Goal: Navigation & Orientation: Find specific page/section

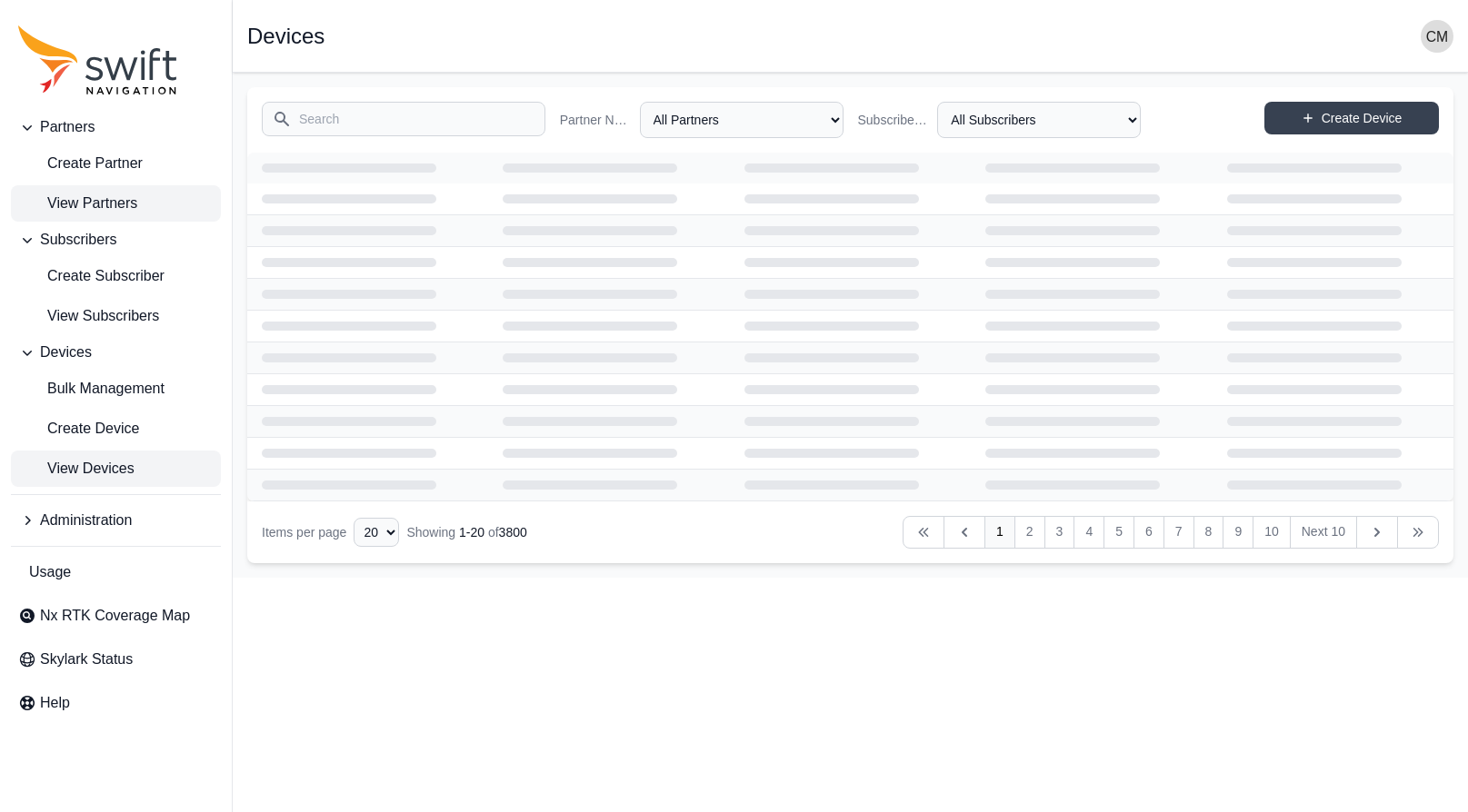
click at [76, 196] on span "View Partners" at bounding box center [78, 204] width 119 height 21
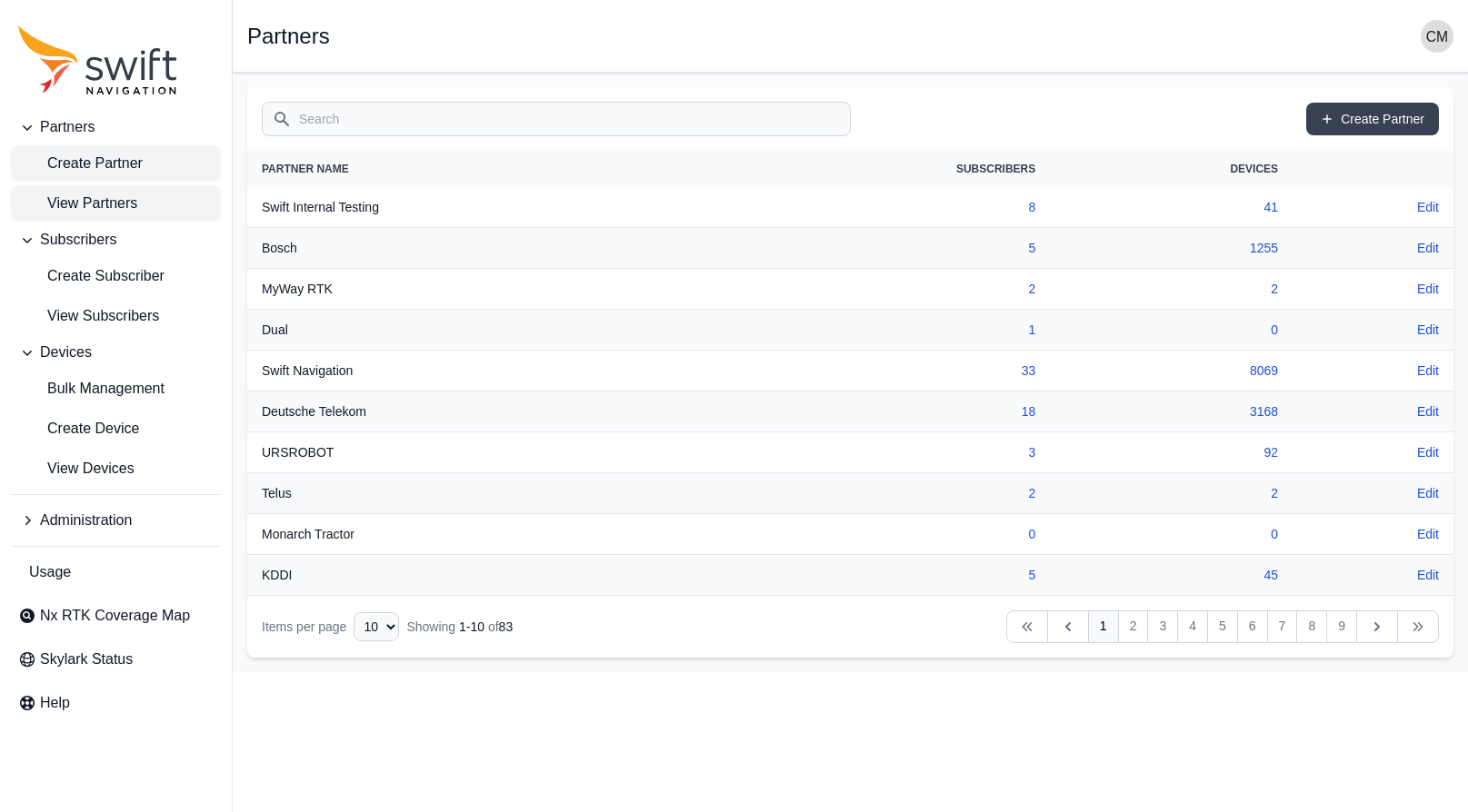
click at [75, 165] on span "Create Partner" at bounding box center [81, 164] width 125 height 21
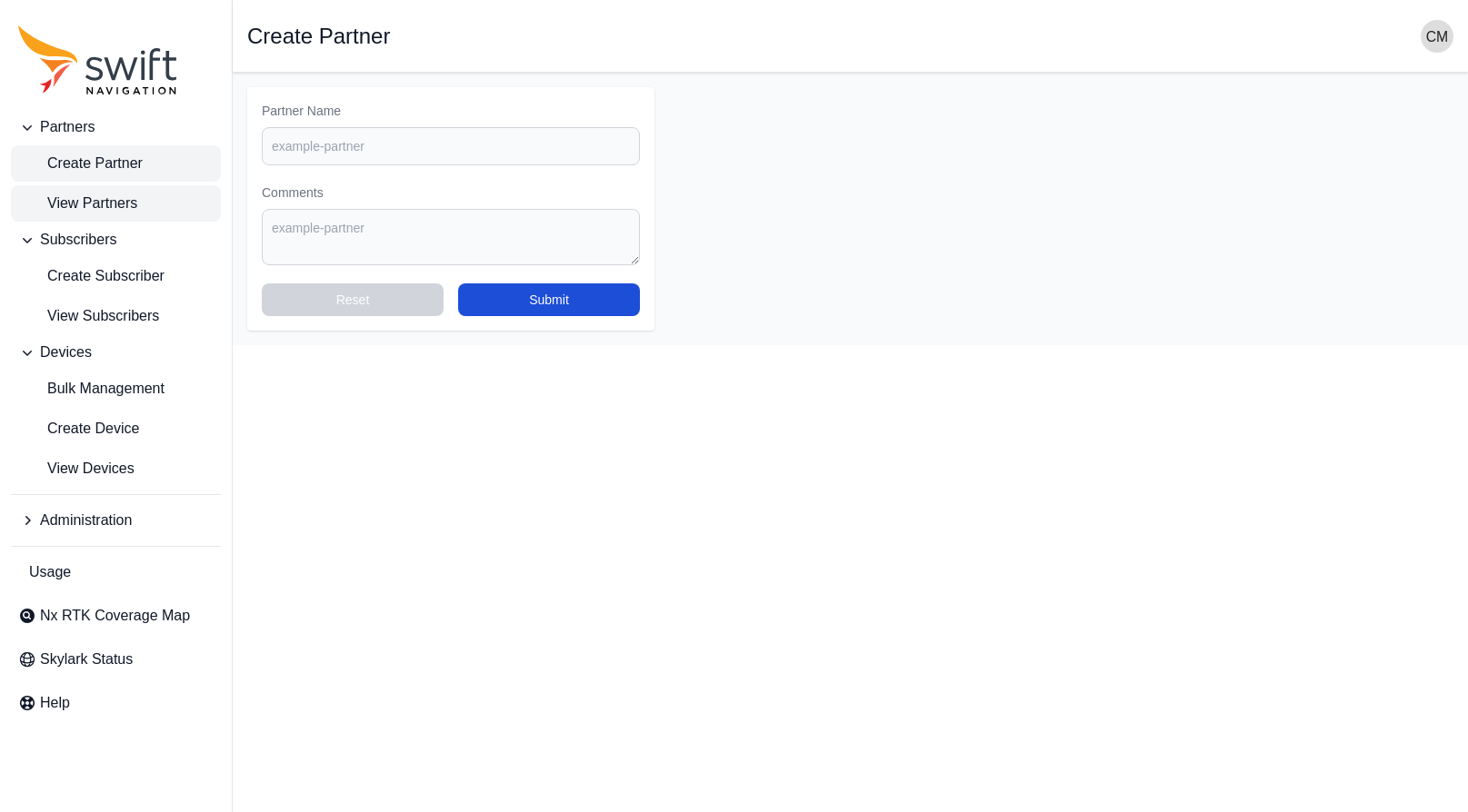
click at [74, 200] on span "View Partners" at bounding box center [78, 204] width 119 height 21
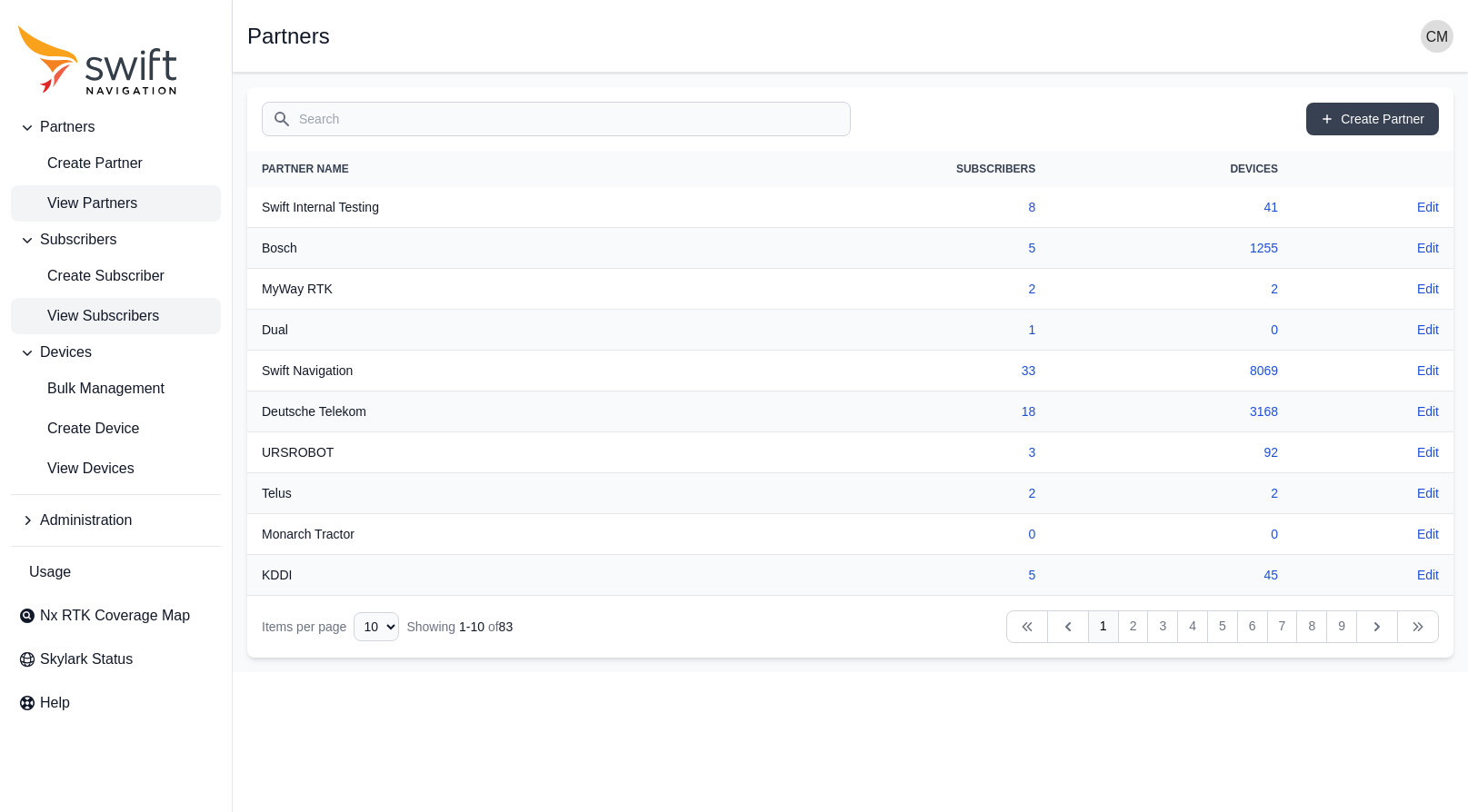
click at [100, 304] on link "View Subscribers" at bounding box center [115, 316] width 210 height 36
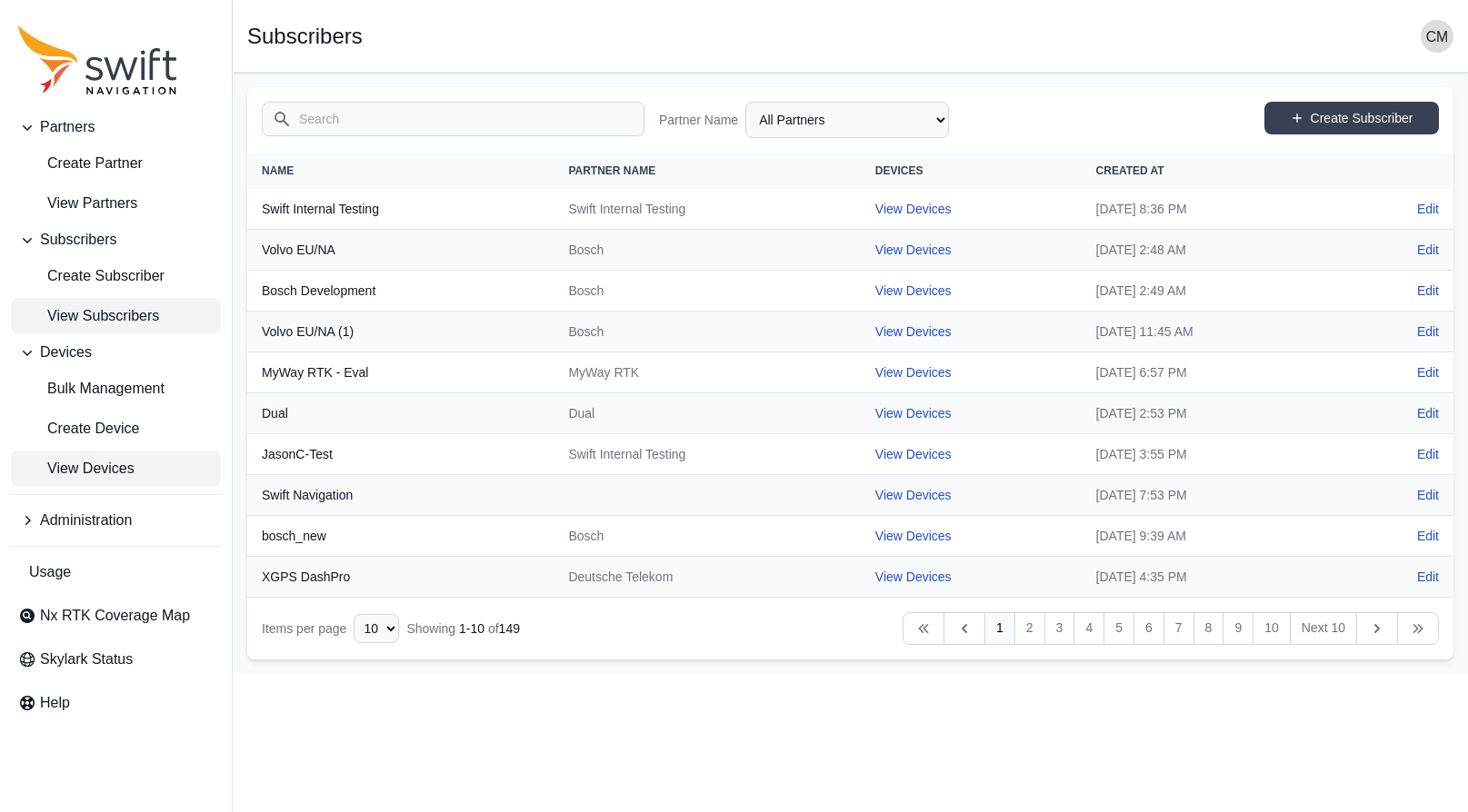
click at [100, 465] on span "View Devices" at bounding box center [76, 469] width 116 height 21
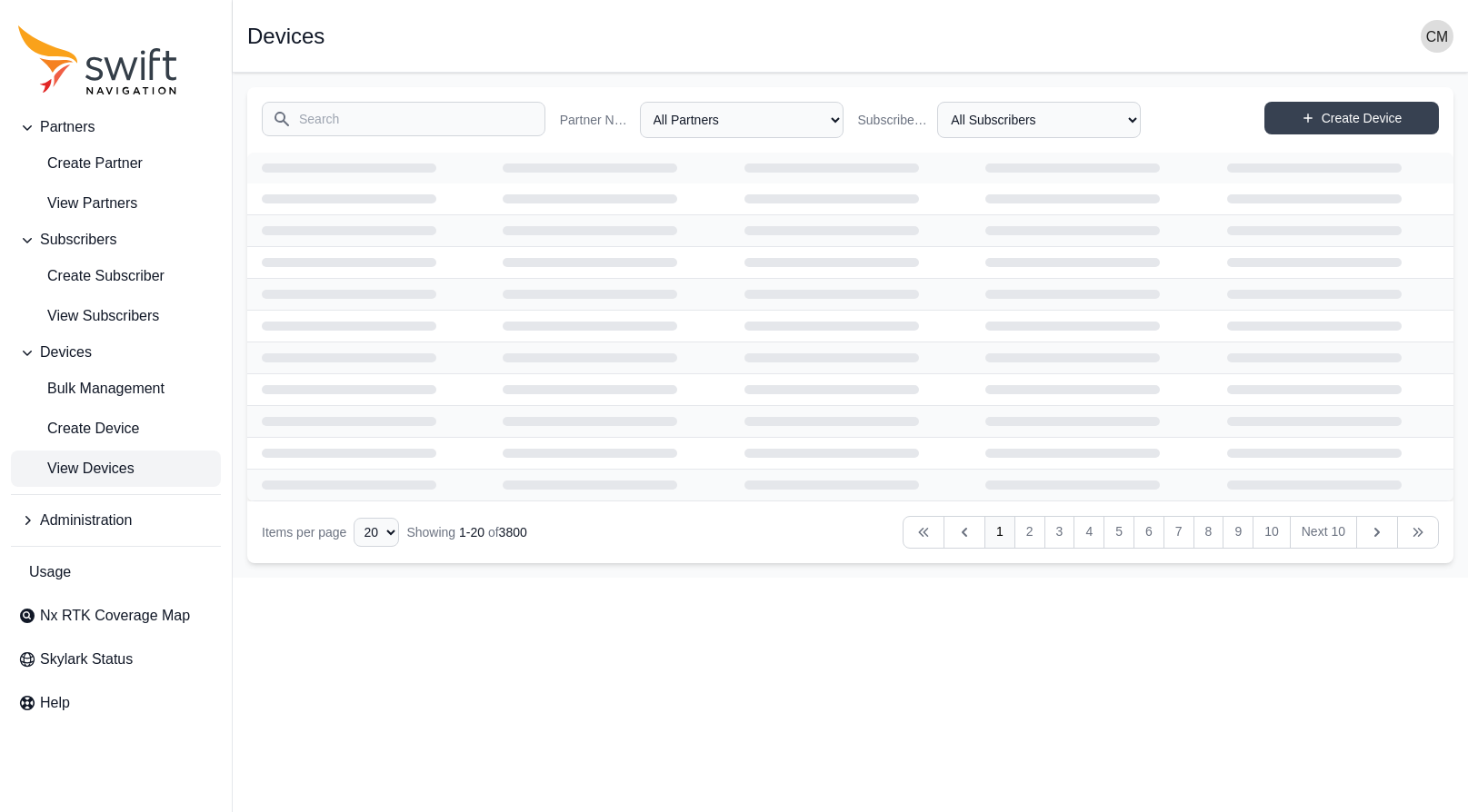
click at [100, 463] on span "View Devices" at bounding box center [76, 469] width 116 height 21
click at [106, 61] on icon "Sidenav" at bounding box center [121, 68] width 33 height 22
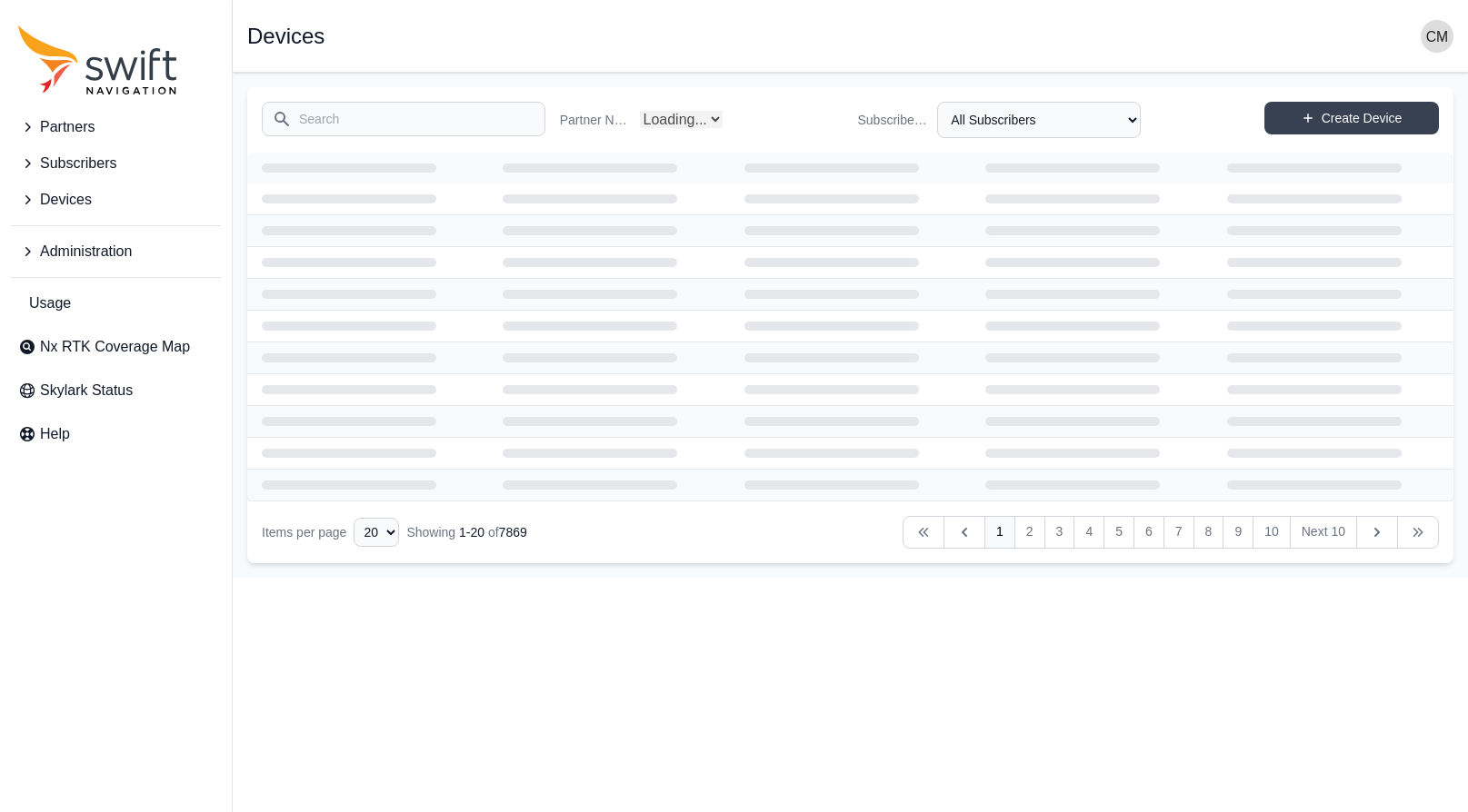
select select "Partner Name"
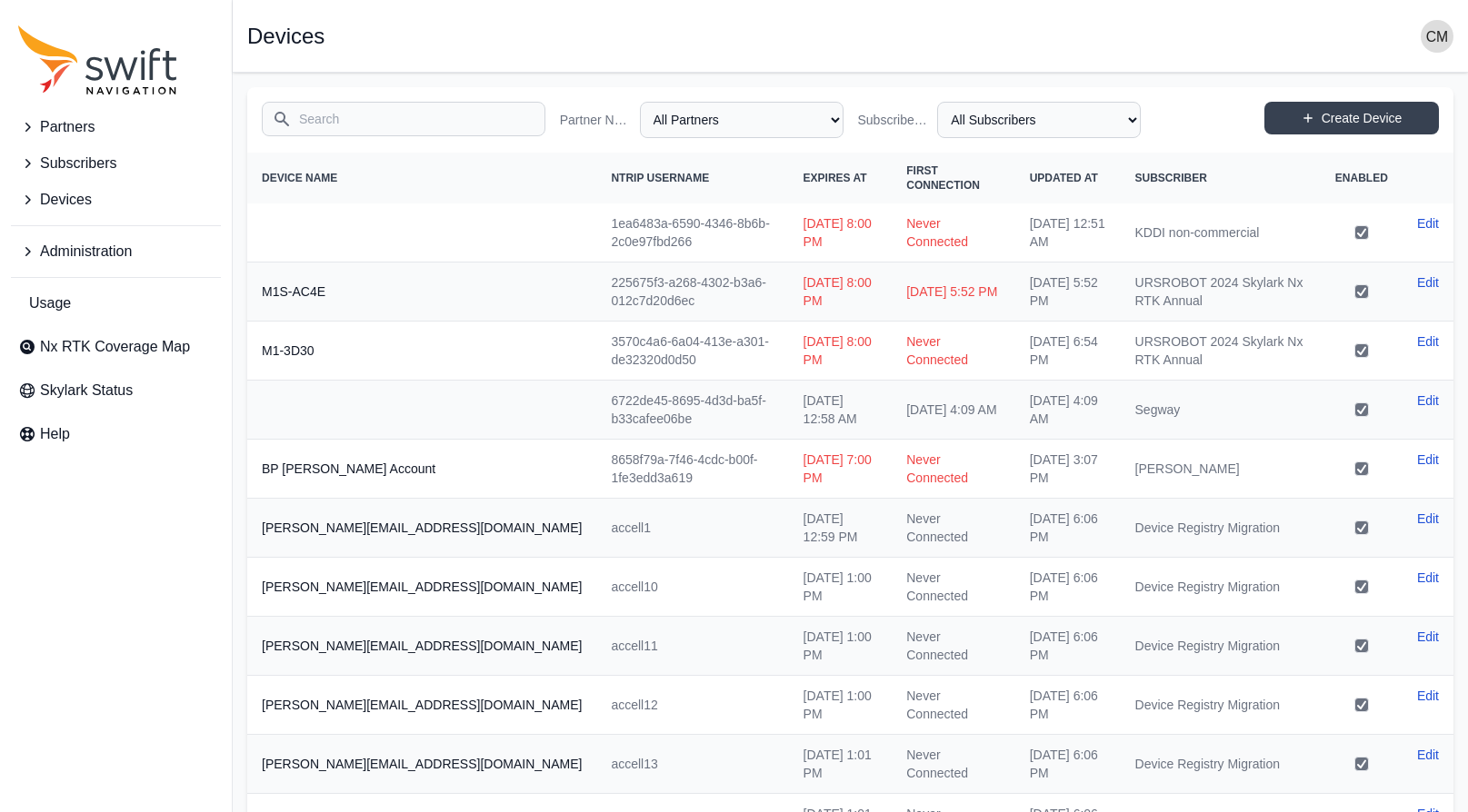
click at [66, 193] on span "Devices" at bounding box center [65, 200] width 52 height 21
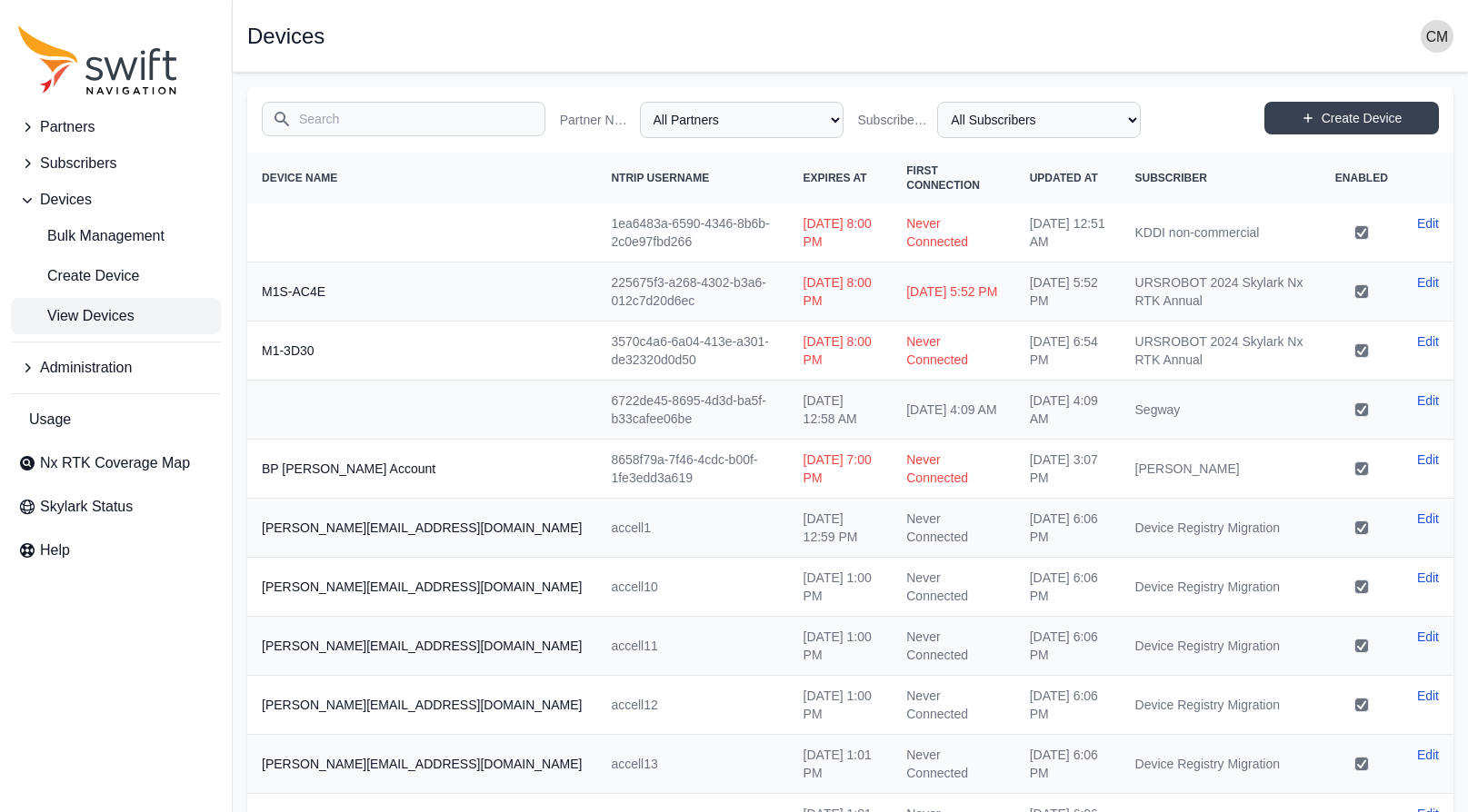
click at [92, 306] on span "View Devices" at bounding box center [76, 316] width 116 height 21
drag, startPoint x: 523, startPoint y: 227, endPoint x: 404, endPoint y: 221, distance: 119.2
click at [404, 221] on tr "1ea6483a-6590-4346-8b6b-2c0e97fbd266 Wed, Apr 24, 2024 8:00 PM Never Connected …" at bounding box center [850, 233] width 1206 height 59
copy tr "1ea6483a-6590-4346-8b6b-2c0e97fbd266"
drag, startPoint x: 727, startPoint y: 230, endPoint x: 638, endPoint y: 208, distance: 91.7
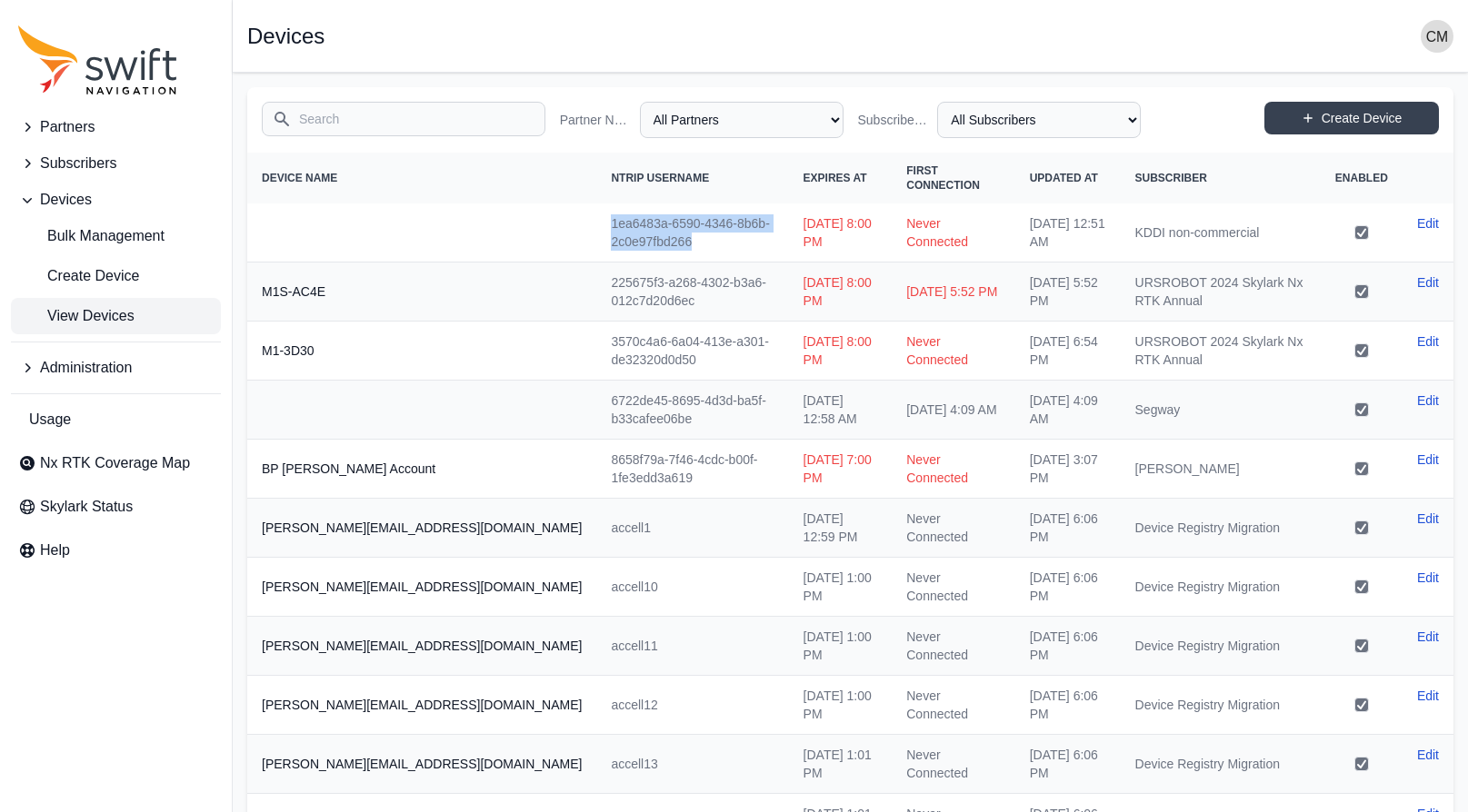
click at [638, 208] on tr "1ea6483a-6590-4346-8b6b-2c0e97fbd266 Wed, Apr 24, 2024 8:00 PM Never Connected …" at bounding box center [850, 233] width 1206 height 59
click at [789, 230] on td "Wed, Apr 24, 2024 8:00 PM" at bounding box center [840, 233] width 103 height 59
drag, startPoint x: 716, startPoint y: 223, endPoint x: 659, endPoint y: 208, distance: 58.9
click at [789, 208] on td "Wed, Apr 24, 2024 8:00 PM" at bounding box center [840, 233] width 103 height 59
copy td "Wed, Apr 24, 2024 8:00 PM"
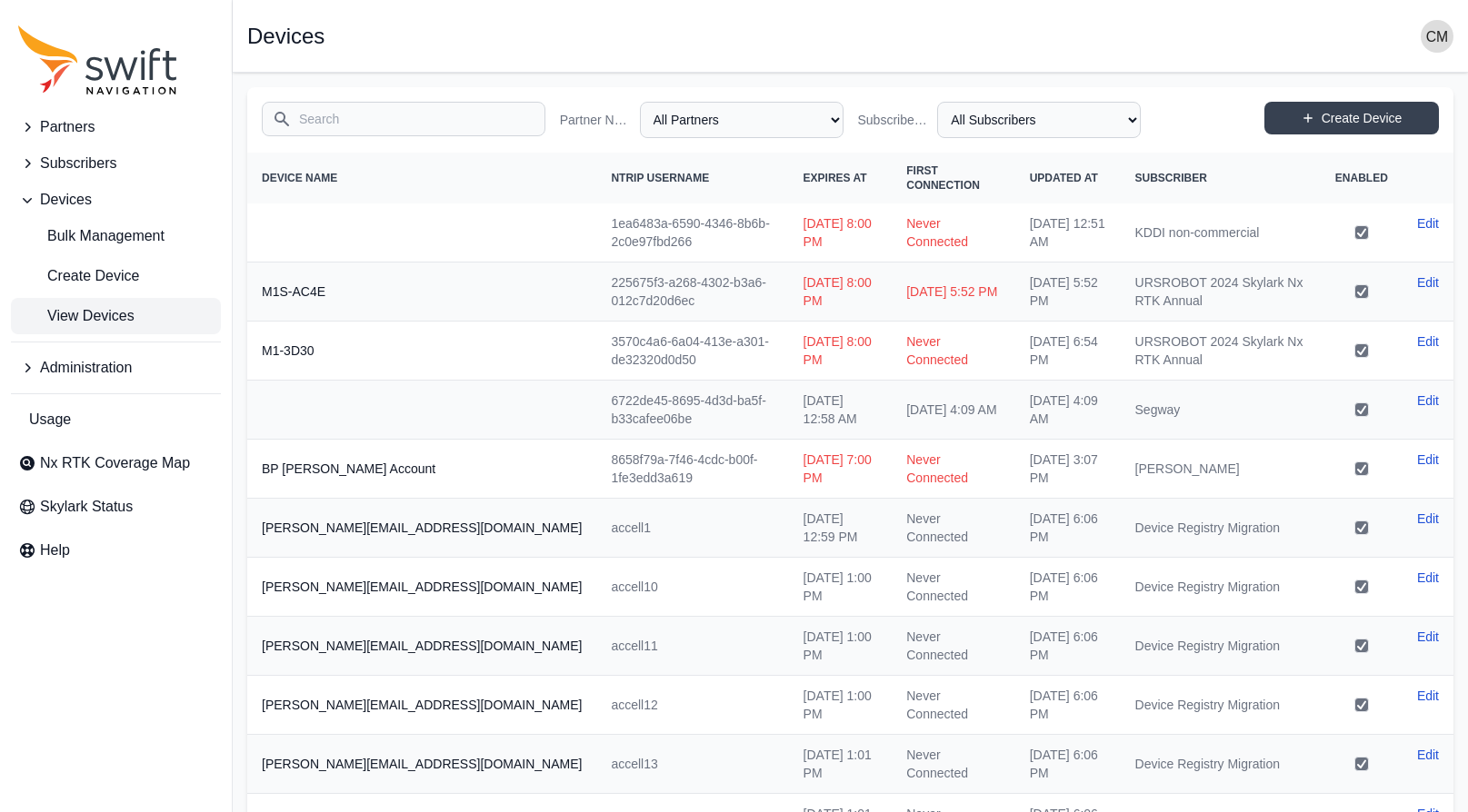
click at [892, 218] on td "Never Connected" at bounding box center [953, 233] width 123 height 59
click at [892, 276] on td "Fri, May 2, 2025 5:52 PM" at bounding box center [953, 291] width 123 height 59
drag, startPoint x: 832, startPoint y: 286, endPoint x: 815, endPoint y: 272, distance: 22.0
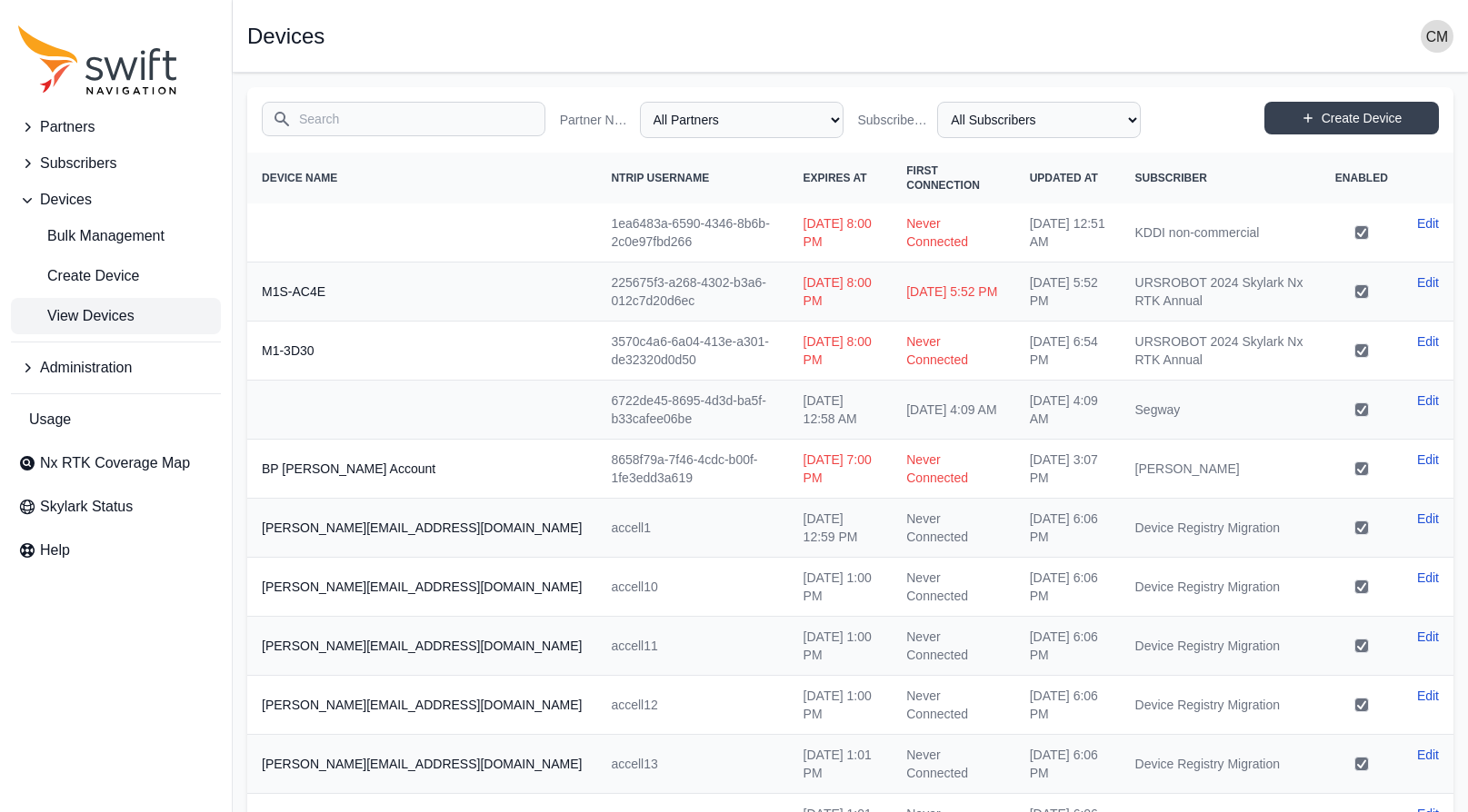
click at [892, 272] on td "Fri, May 2, 2025 5:52 PM" at bounding box center [953, 291] width 123 height 59
copy td "Fri, May 2, 2025 5:52 PM"
drag, startPoint x: 1026, startPoint y: 222, endPoint x: 972, endPoint y: 210, distance: 55.3
click at [1015, 210] on td "Tue, Mar 26, 2024 12:51 AM" at bounding box center [1067, 233] width 105 height 59
copy td "Tue, Mar 26, 2024 12:51 AM"
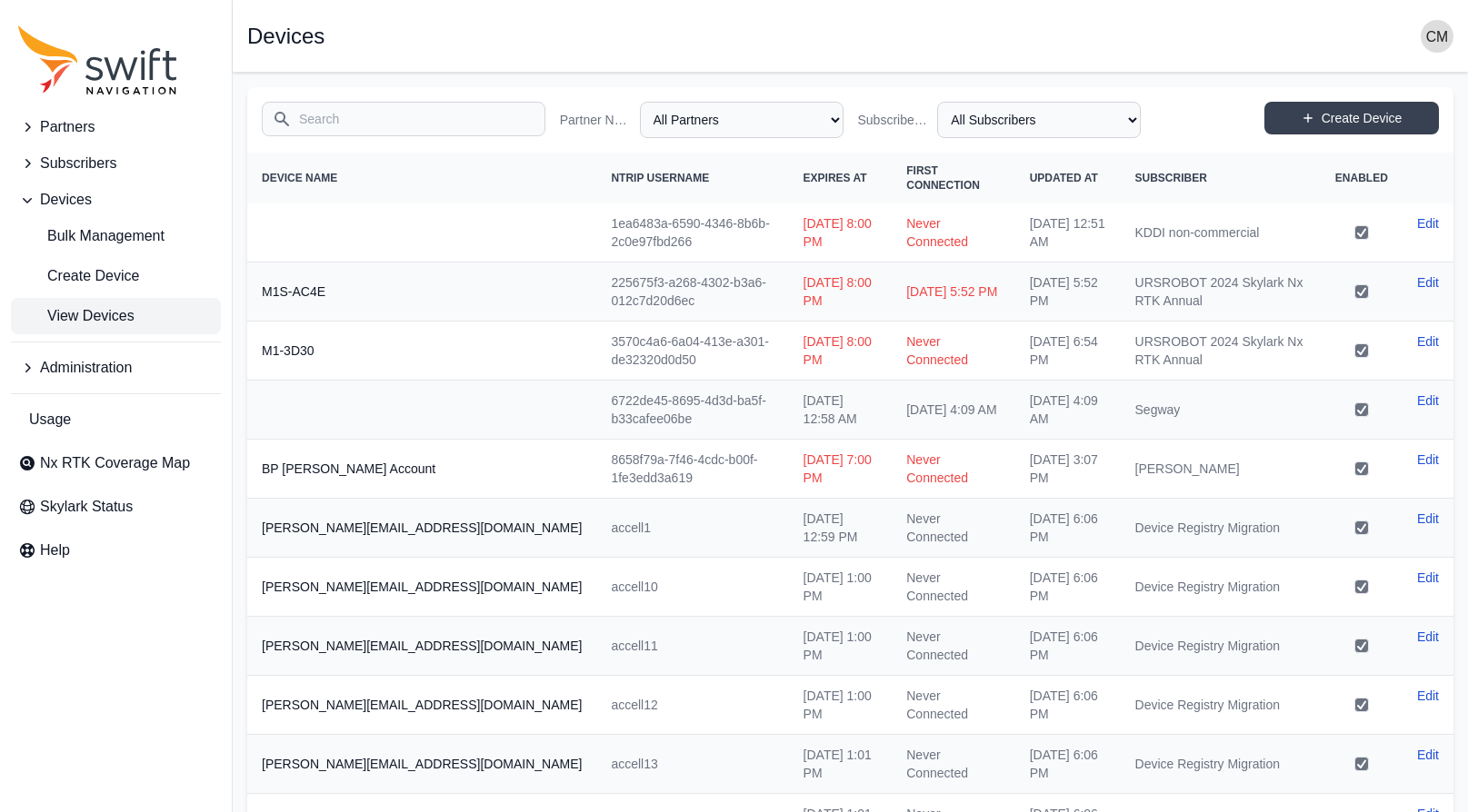
click at [1139, 220] on td "KDDI non-commercial" at bounding box center [1220, 233] width 200 height 59
copy tr "KDDI non-commercial"
drag, startPoint x: 1162, startPoint y: 221, endPoint x: 1306, endPoint y: 3, distance: 261.3
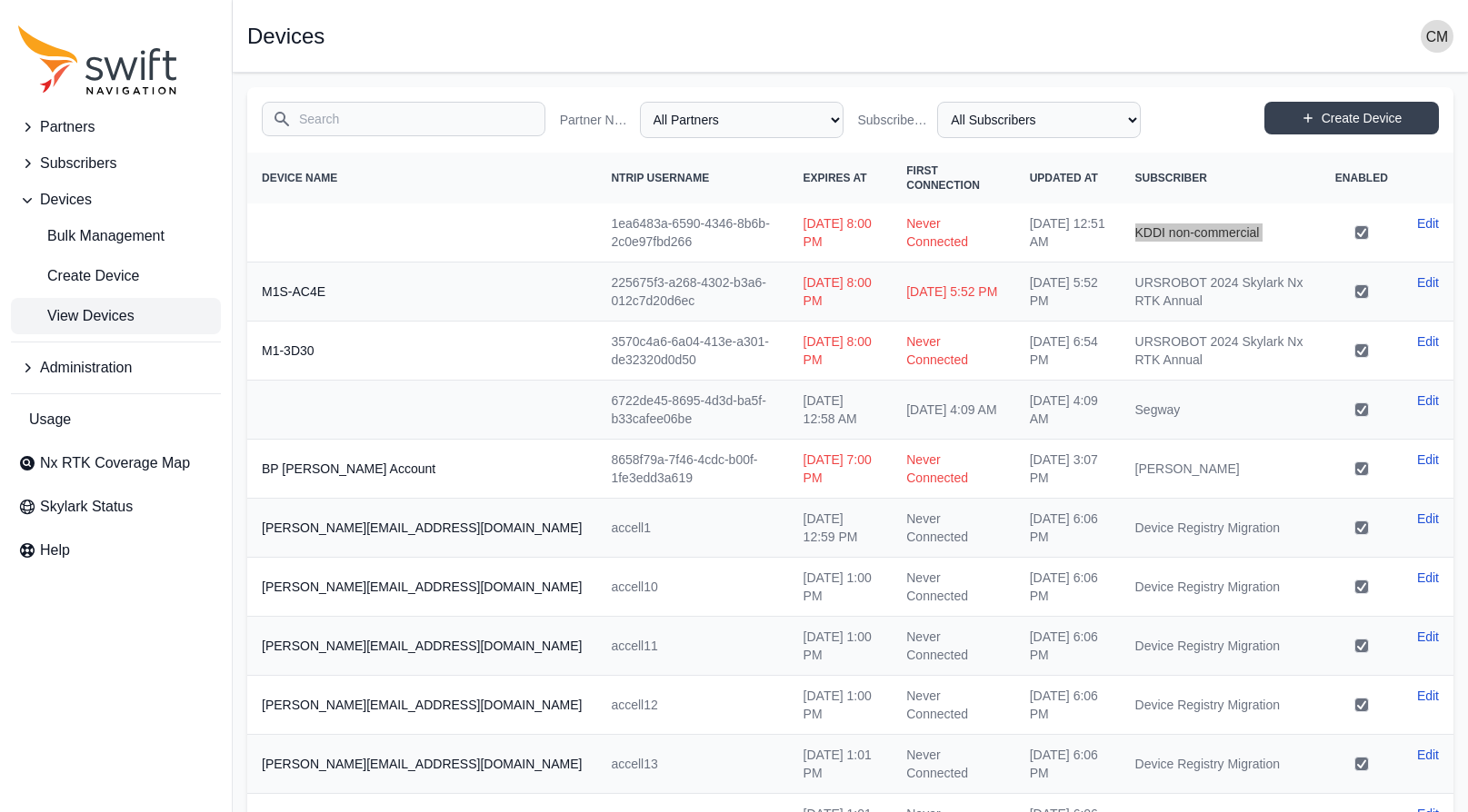
click at [0, 73] on div "Partners Subscribers Devices Bulk Management Create Device View Devices Adminis…" at bounding box center [734, 767] width 1468 height 1389
click at [1196, 92] on div "Search Partner Name All Partners AlpsAlpine Asensing Bad Elf Bench Mark Equipme…" at bounding box center [850, 120] width 1206 height 65
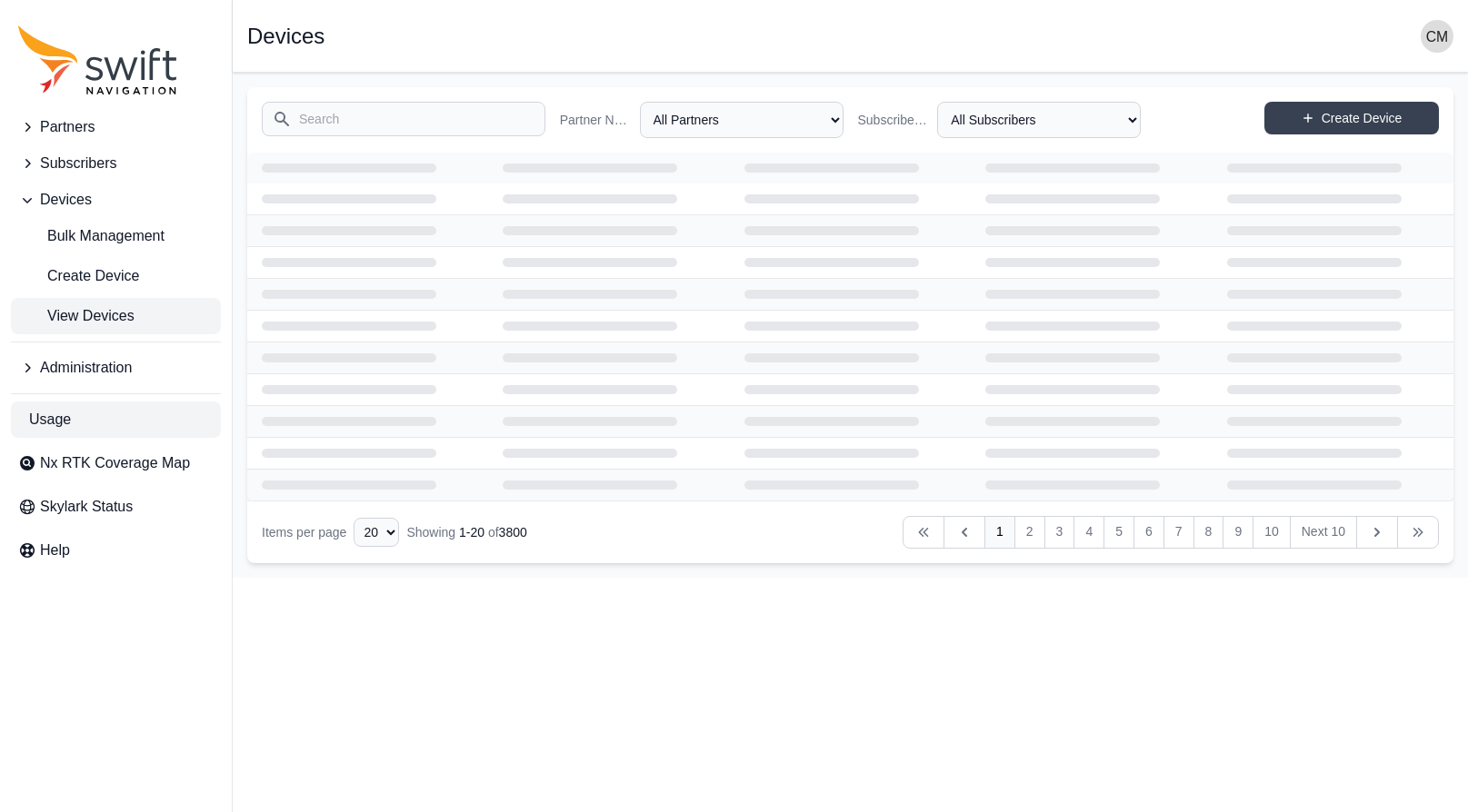
click at [48, 418] on span "Usage" at bounding box center [50, 420] width 42 height 21
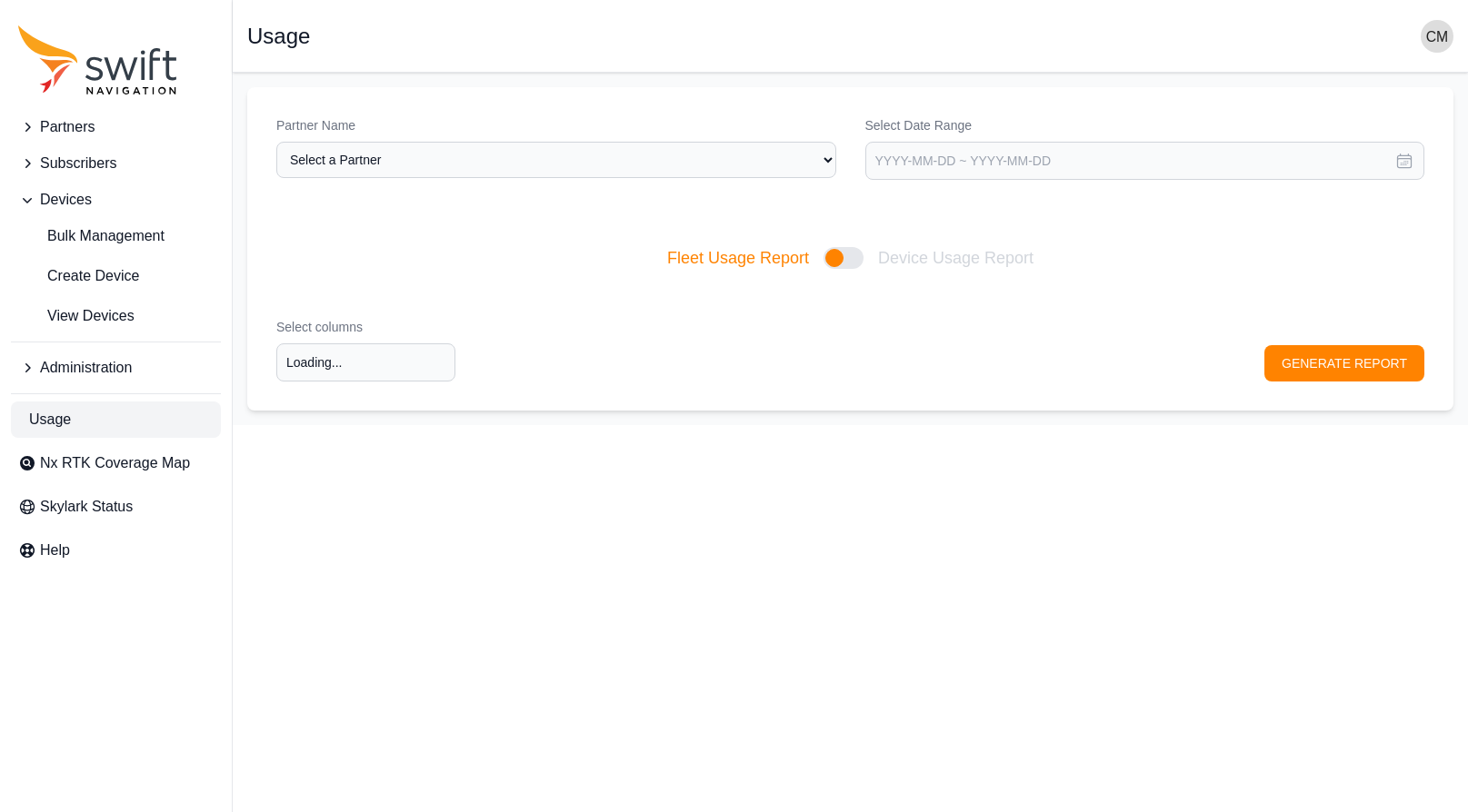
type input "Select columns"
click at [82, 461] on span "Nx RTK Coverage Map" at bounding box center [115, 463] width 150 height 21
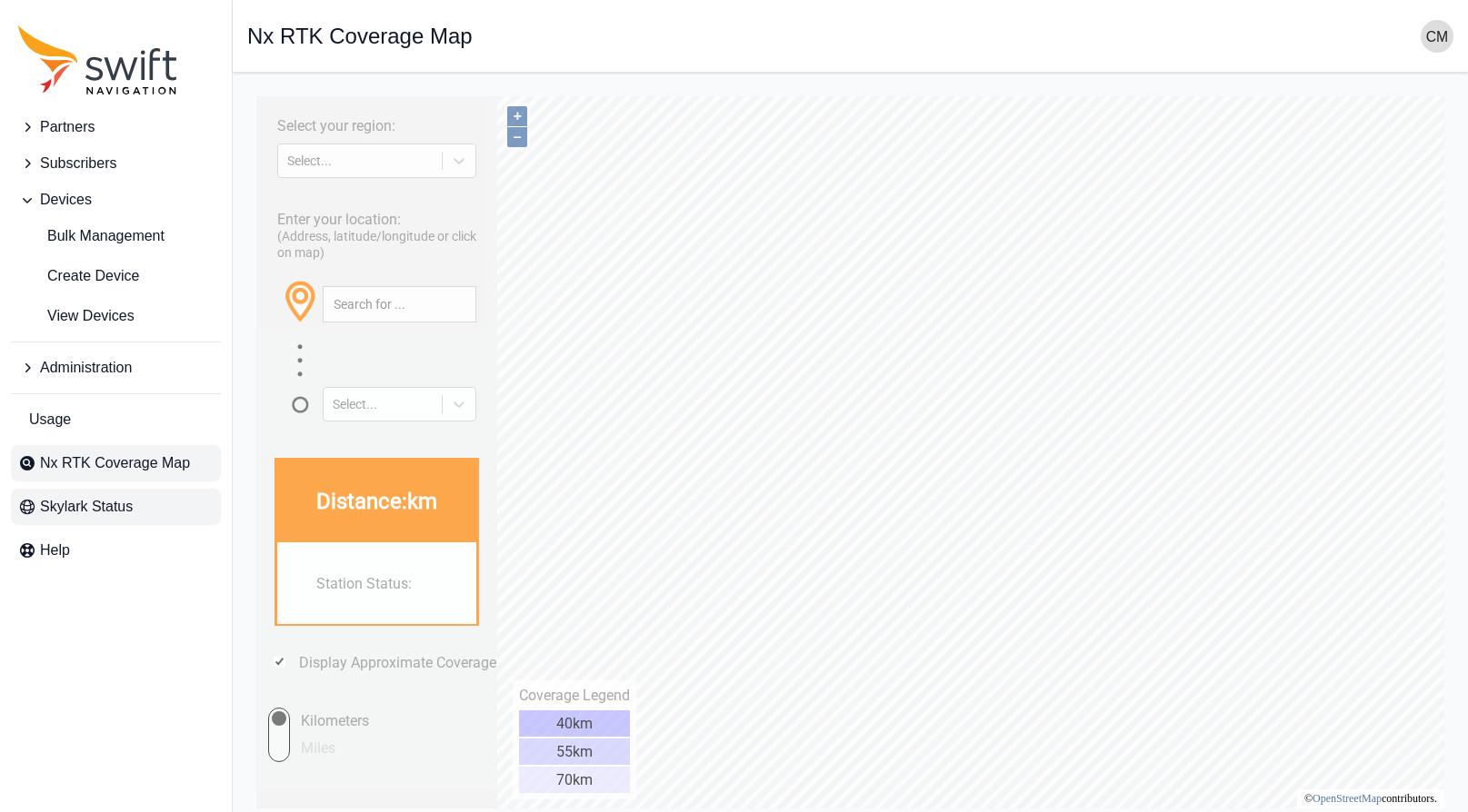
click at [74, 496] on span "Skylark Status" at bounding box center [86, 507] width 93 height 21
click at [58, 545] on span "Help" at bounding box center [55, 551] width 30 height 21
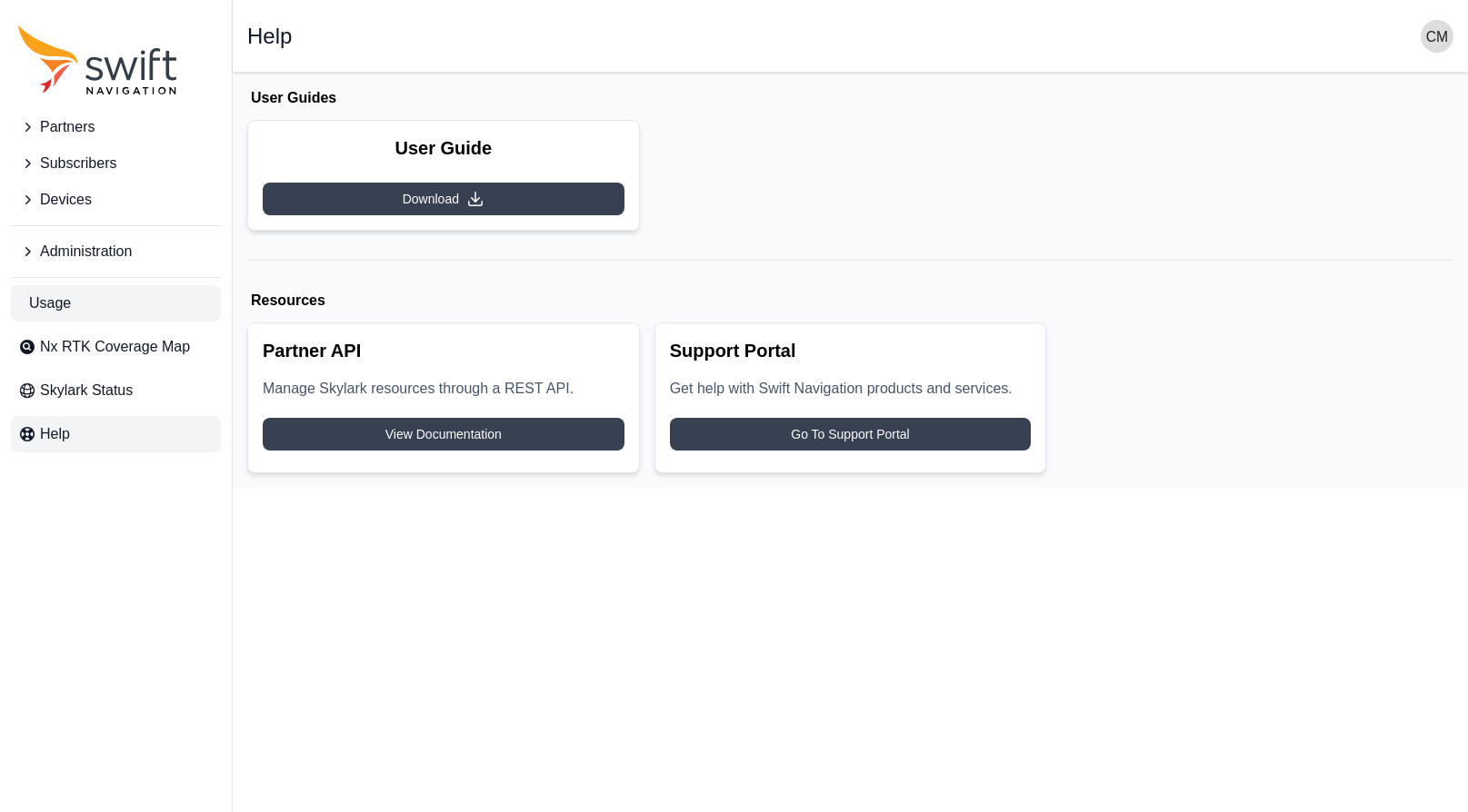
click at [46, 305] on span "Usage" at bounding box center [50, 303] width 42 height 21
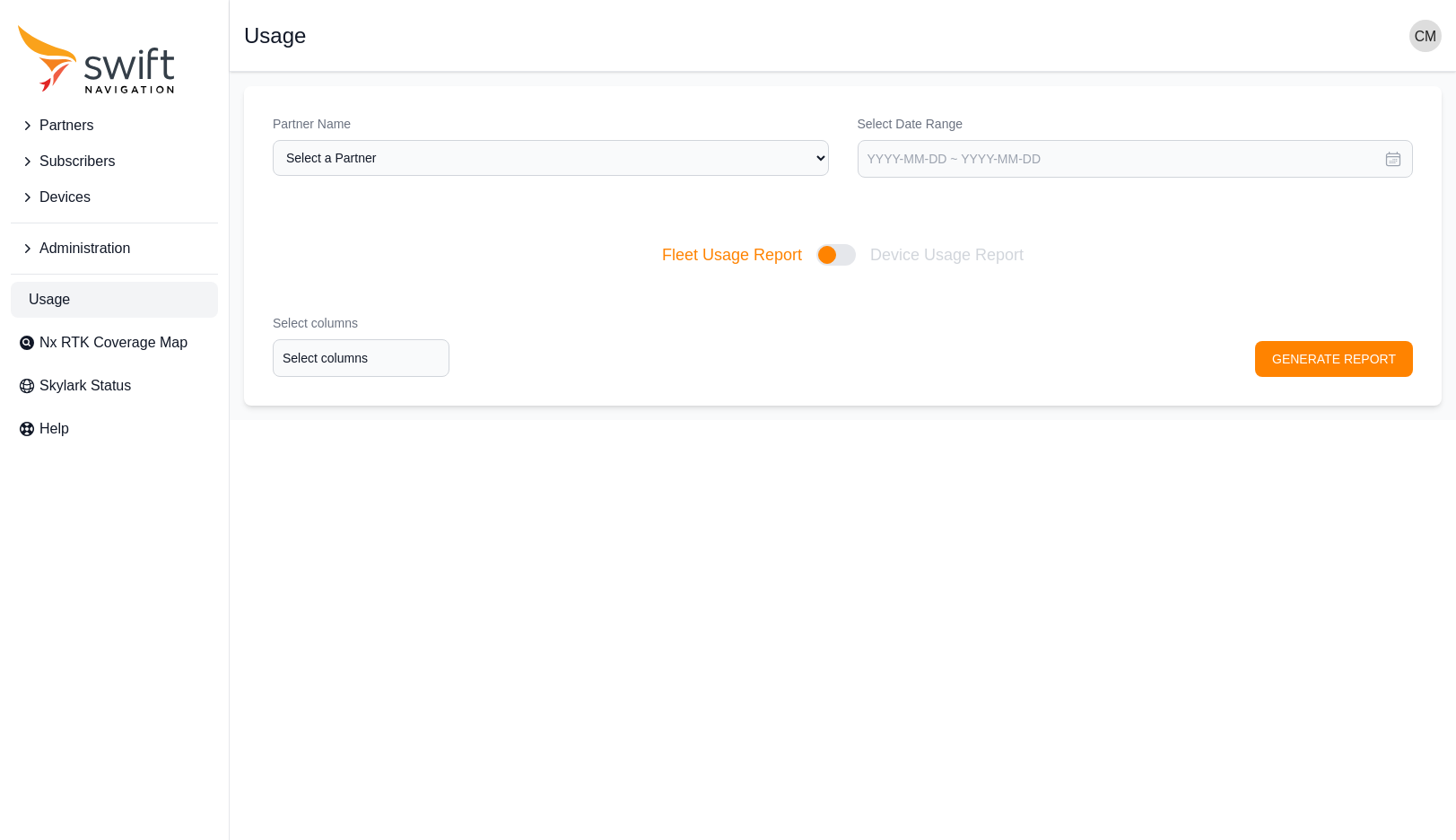
click at [25, 251] on icon "Sidenav" at bounding box center [27, 248] width 18 height 18
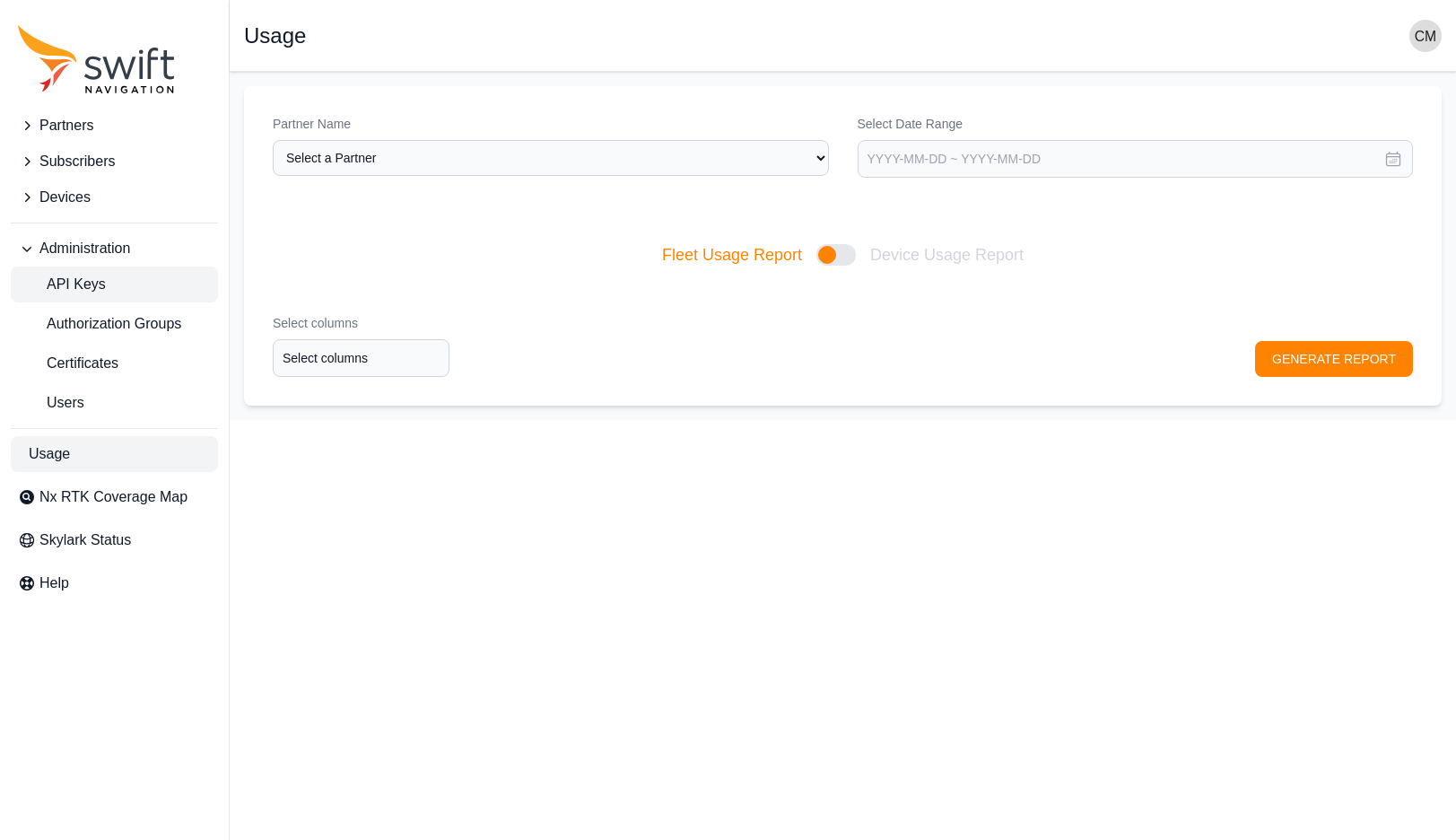
click at [78, 285] on span "API Keys" at bounding box center [62, 284] width 88 height 21
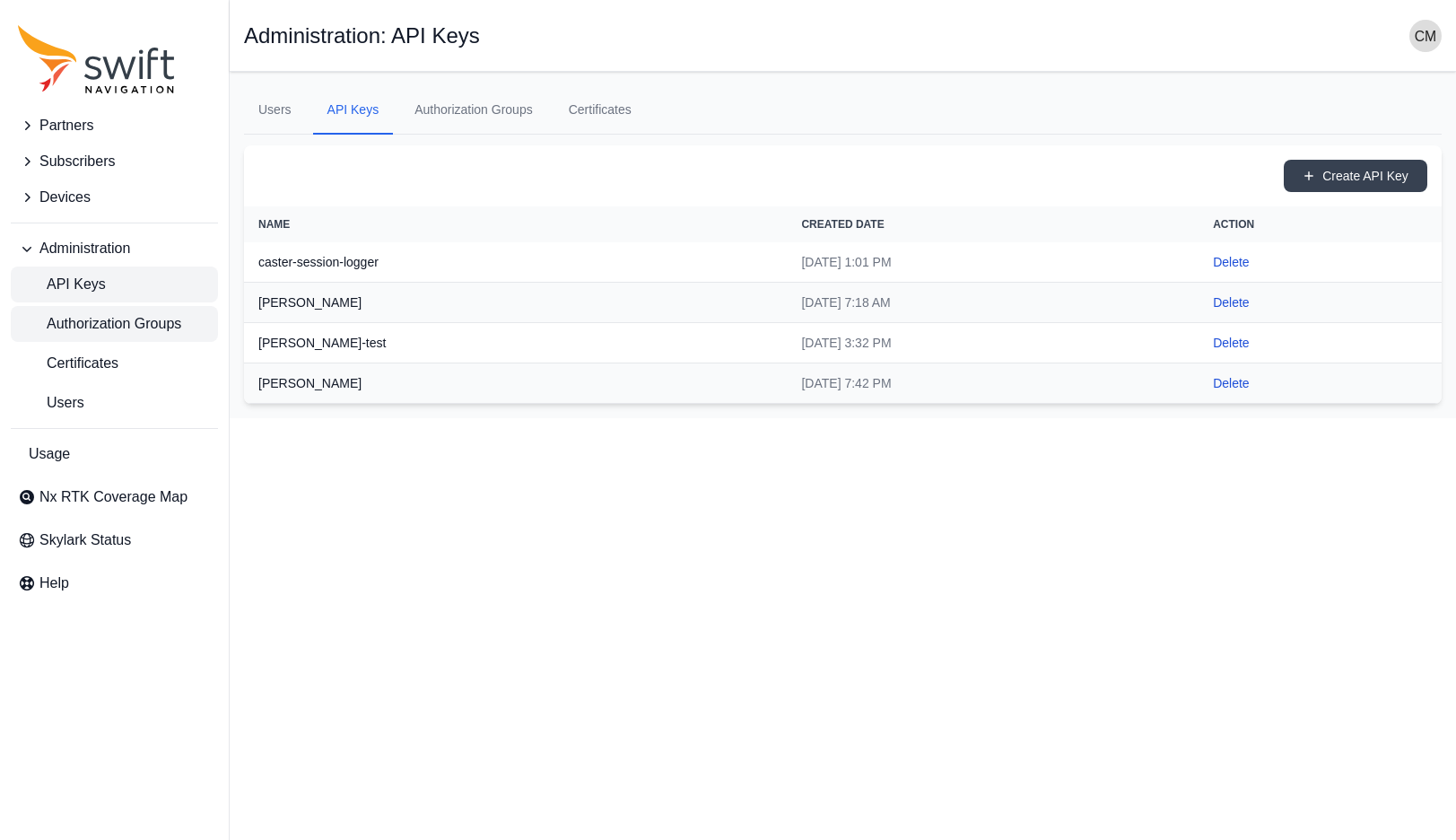
click at [78, 321] on span "Authorization Groups" at bounding box center [100, 323] width 164 height 21
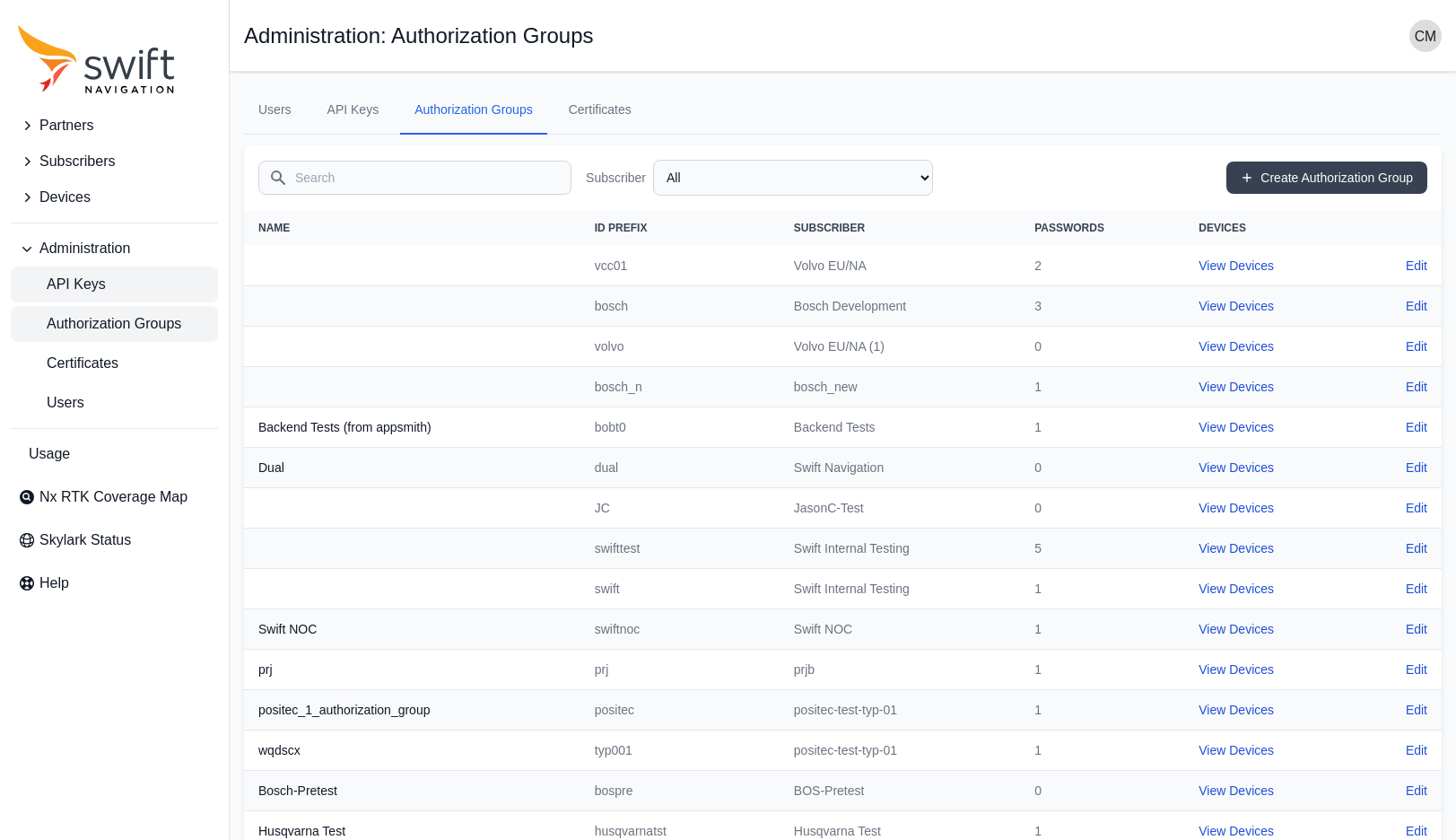
click at [74, 284] on span "API Keys" at bounding box center [62, 284] width 88 height 21
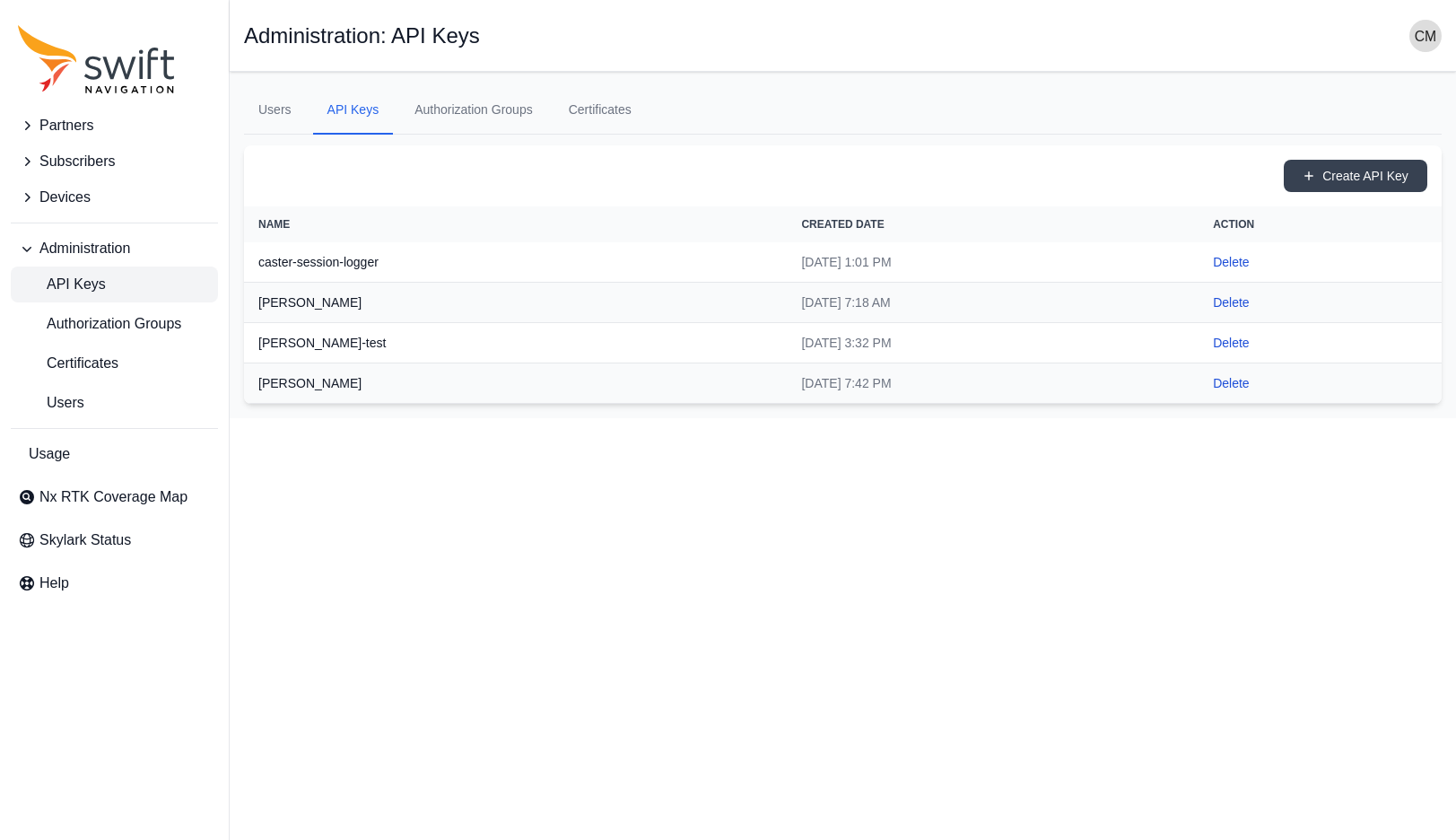
click at [25, 251] on icon "Sidenav" at bounding box center [27, 248] width 18 height 18
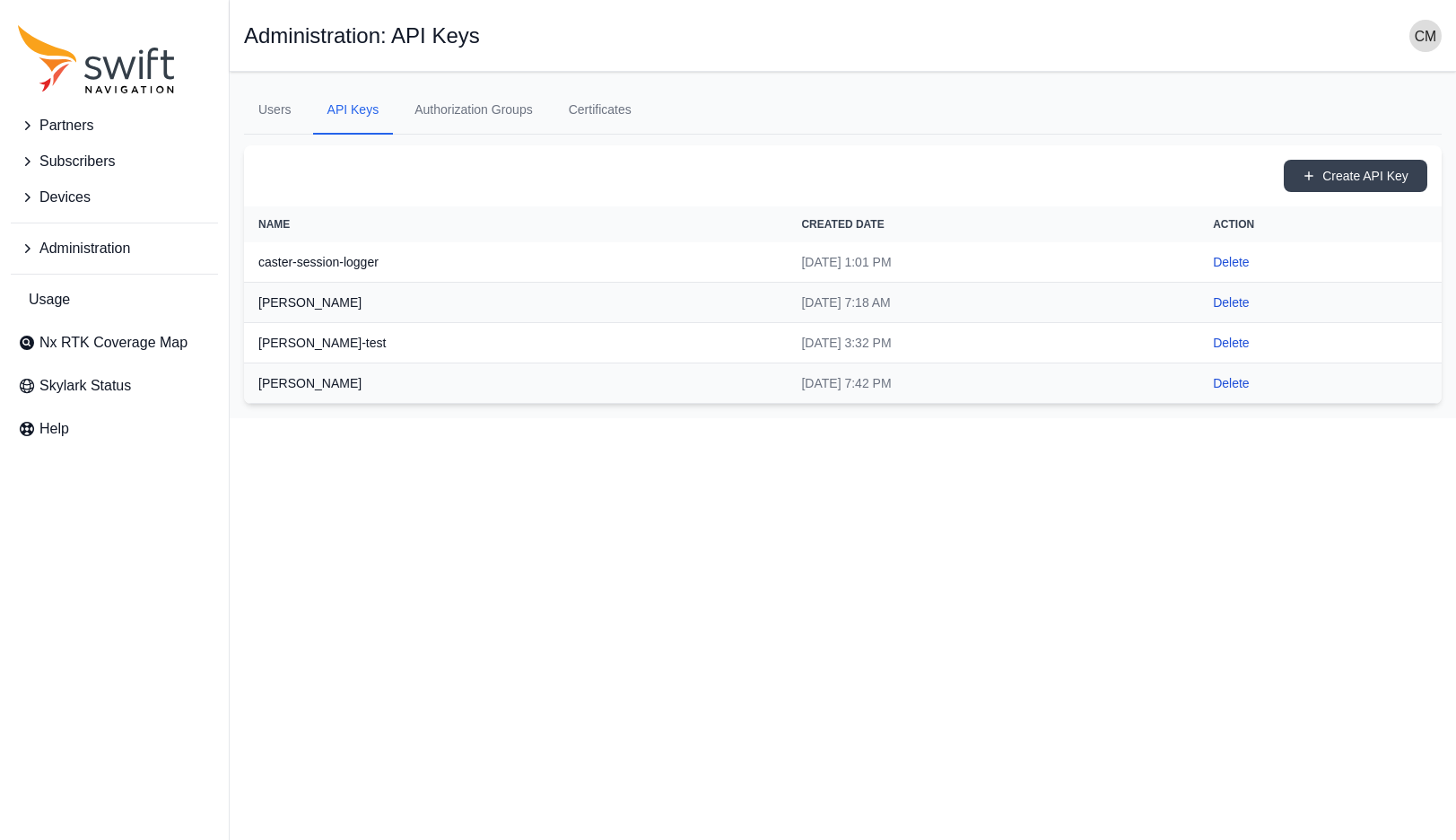
click at [79, 122] on span "Partners" at bounding box center [66, 125] width 54 height 21
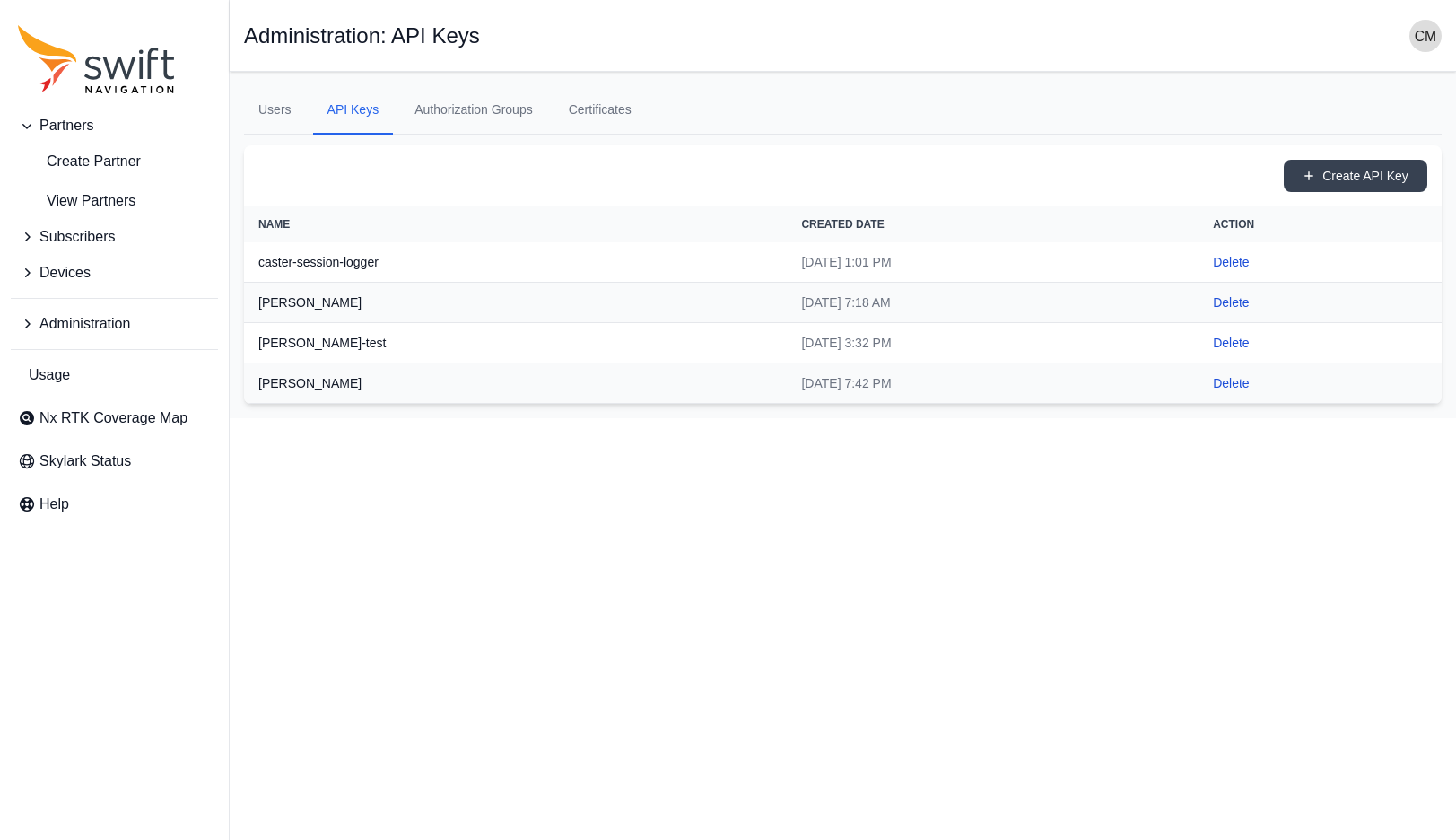
click at [61, 282] on span "Devices" at bounding box center [64, 272] width 51 height 21
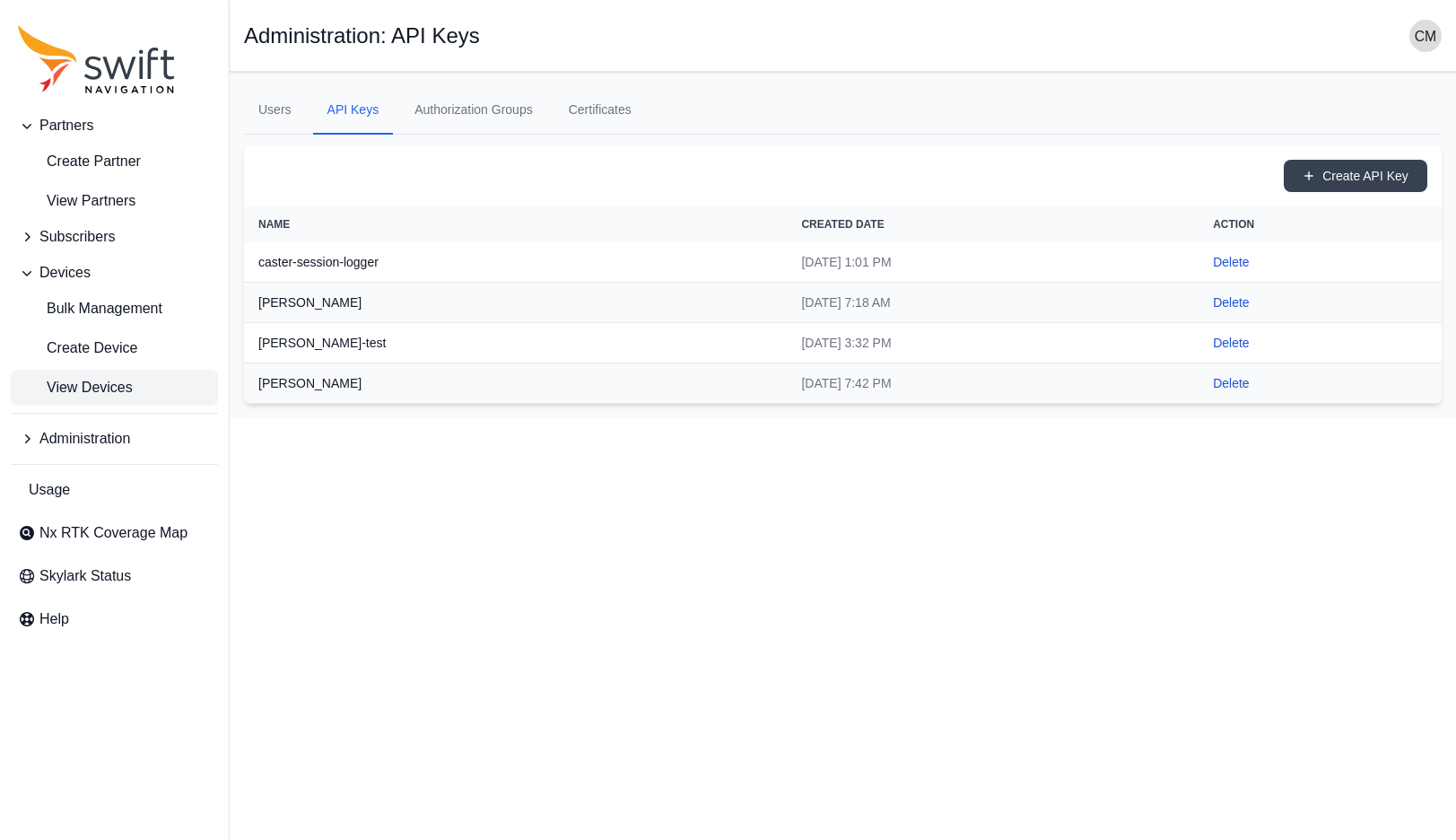
click at [87, 385] on span "View Devices" at bounding box center [75, 388] width 115 height 21
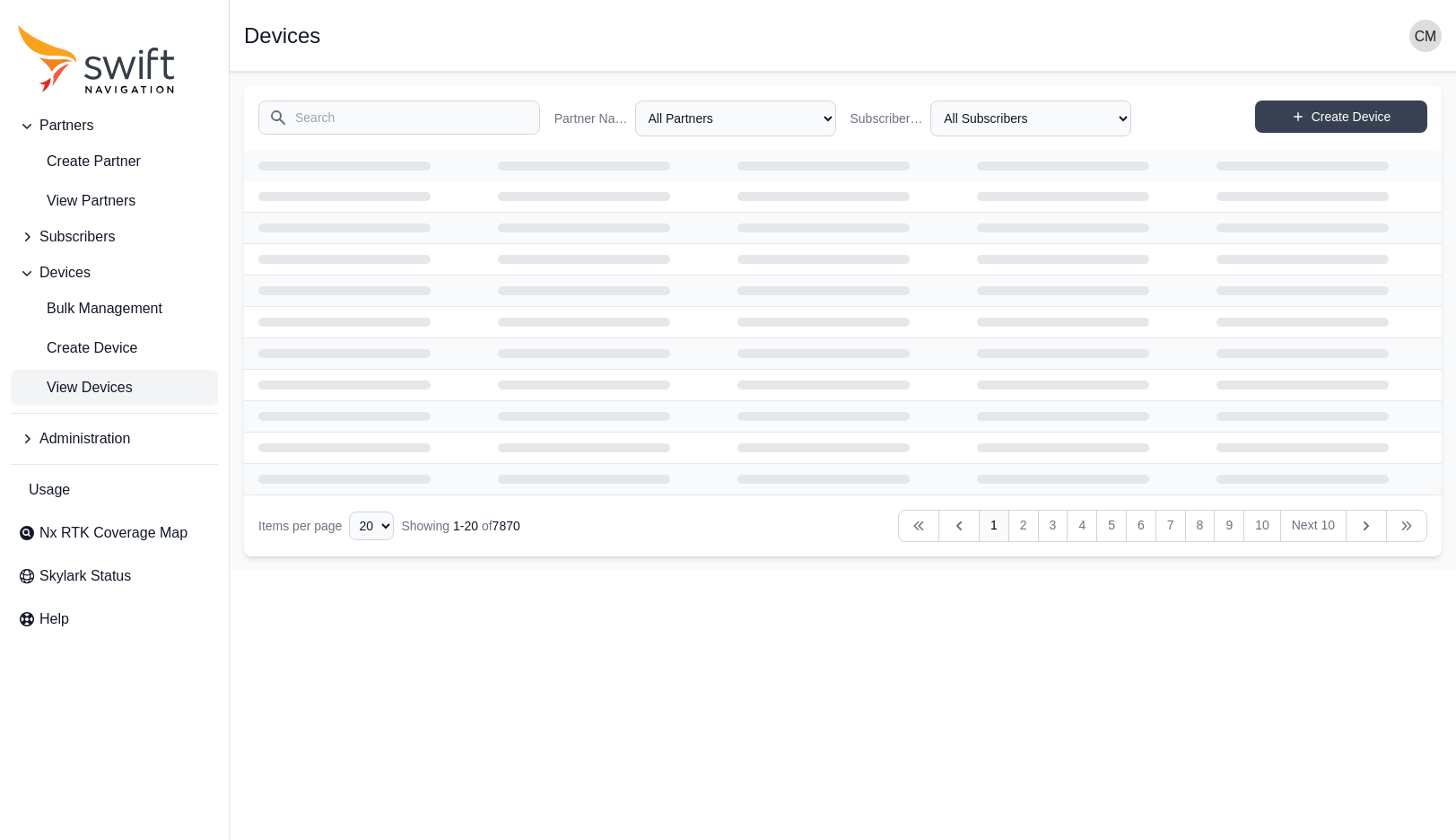
click at [525, 571] on html "Partners Create Partner View Partners Subscribers Devices Bulk Management Creat…" at bounding box center [728, 285] width 1456 height 571
click at [483, 571] on html "Partners Create Partner View Partners Subscribers Devices Bulk Management Creat…" at bounding box center [728, 285] width 1456 height 571
click at [31, 130] on icon "Sidenav" at bounding box center [27, 125] width 18 height 18
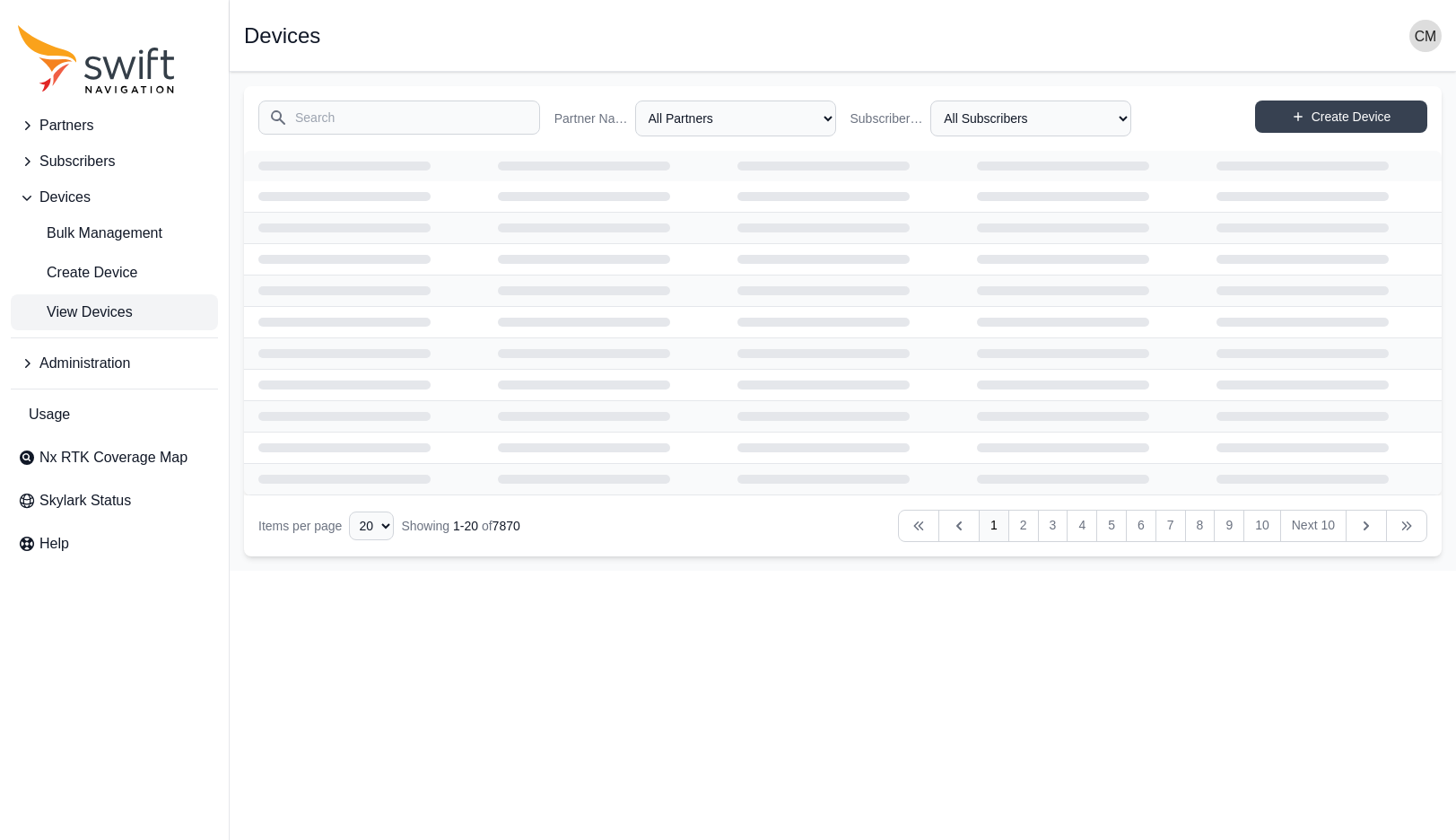
click at [26, 201] on icon "Sidenav" at bounding box center [27, 197] width 18 height 18
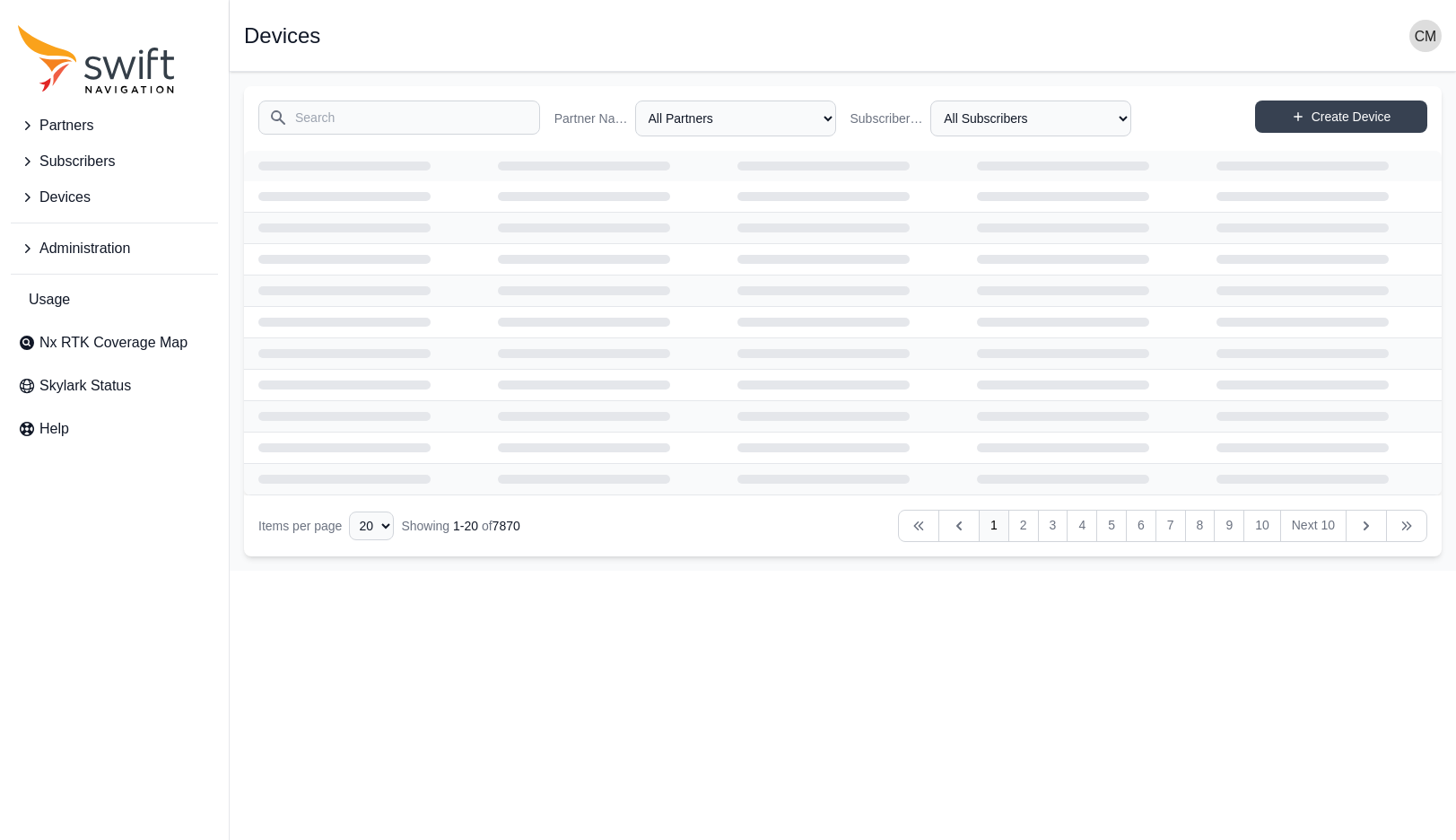
click at [32, 196] on icon "Sidenav" at bounding box center [27, 197] width 18 height 18
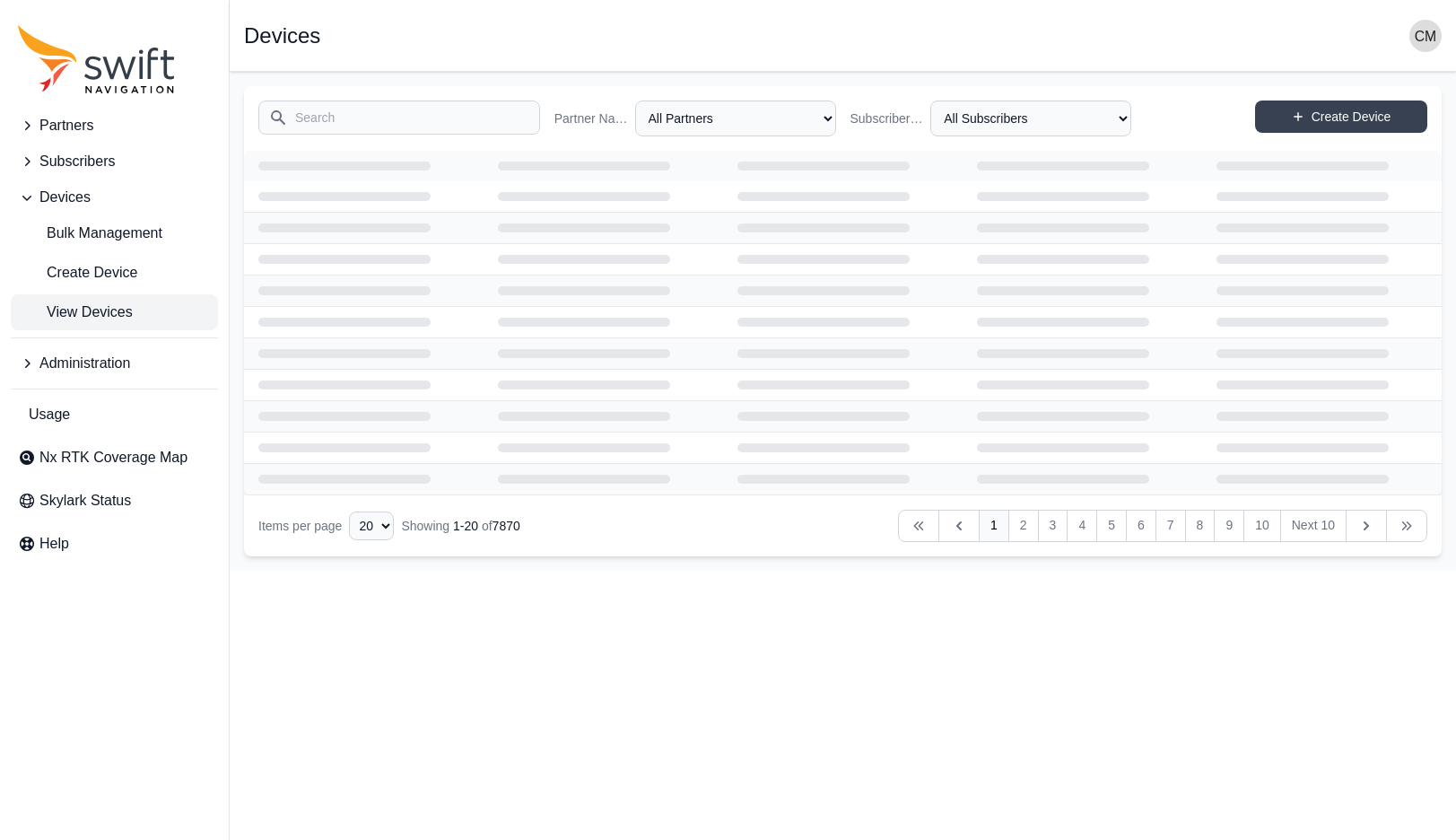
click at [29, 198] on icon "Sidenav" at bounding box center [26, 198] width 9 height 6
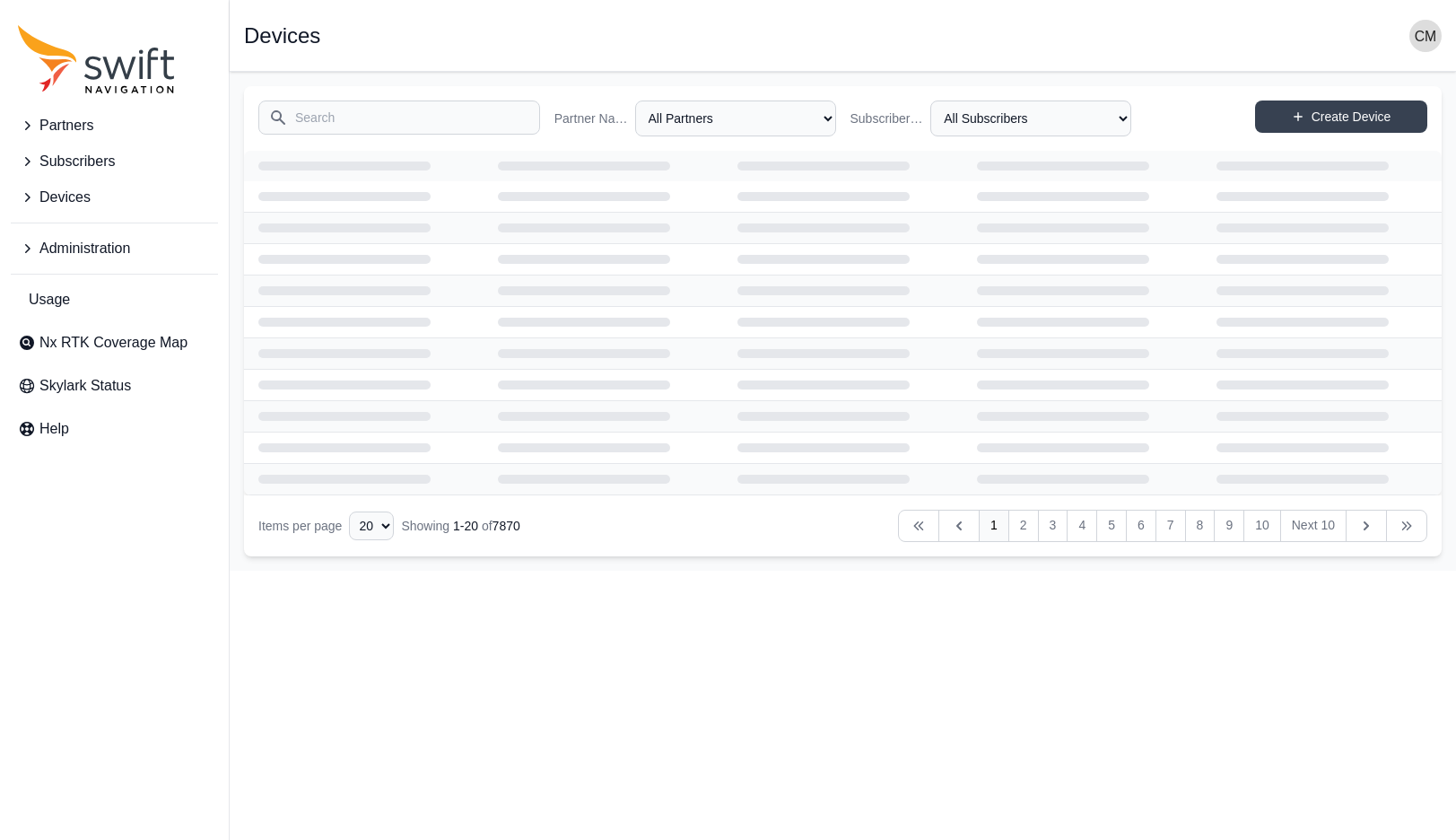
click at [28, 159] on icon "Sidenav" at bounding box center [27, 161] width 18 height 18
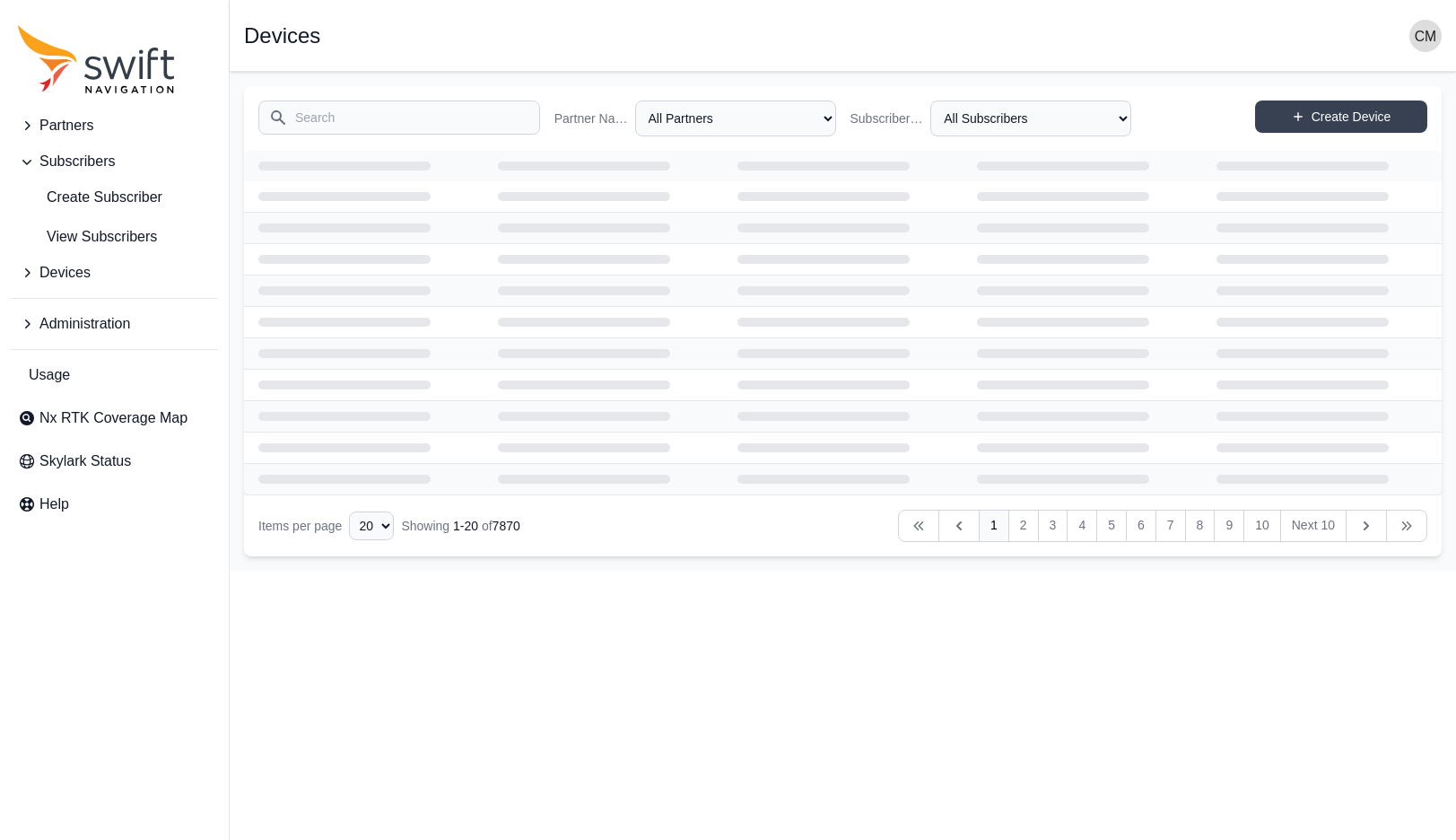
click at [28, 159] on icon "Sidenav" at bounding box center [27, 161] width 18 height 18
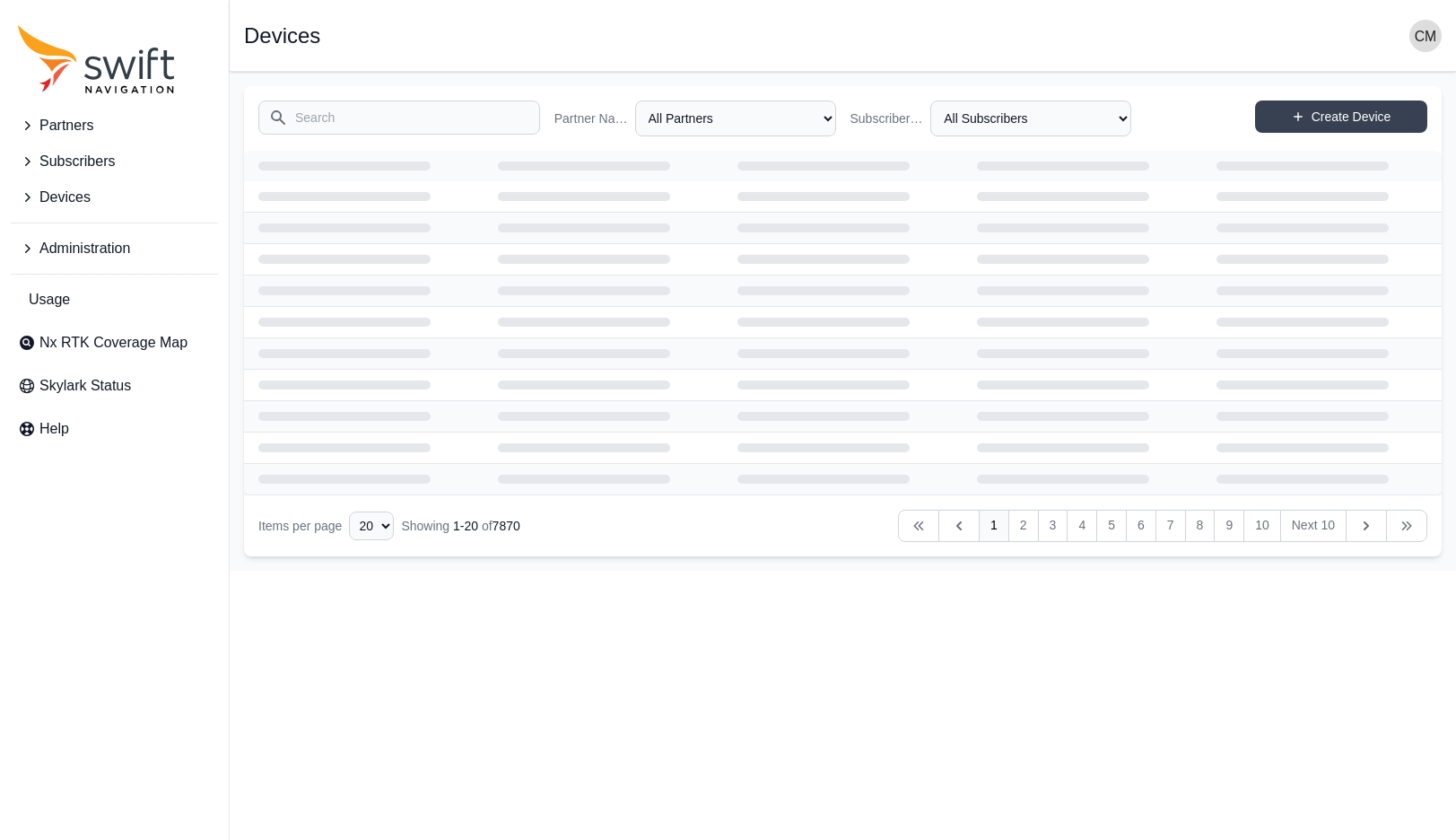
click at [507, 571] on html "Partners Subscribers Devices Administration Usage Nx RTK Coverage Map Skylark S…" at bounding box center [728, 285] width 1456 height 571
